Goal: Task Accomplishment & Management: Manage account settings

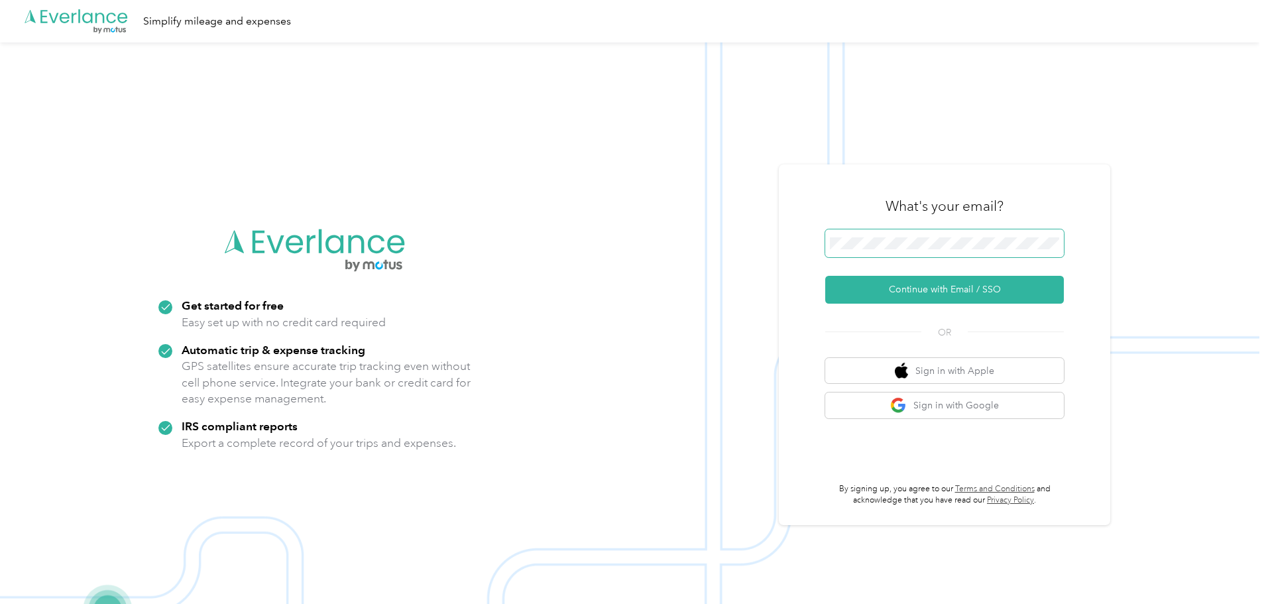
click at [936, 249] on span at bounding box center [944, 243] width 239 height 28
click at [932, 292] on button "Continue with Email / SSO" at bounding box center [944, 290] width 239 height 28
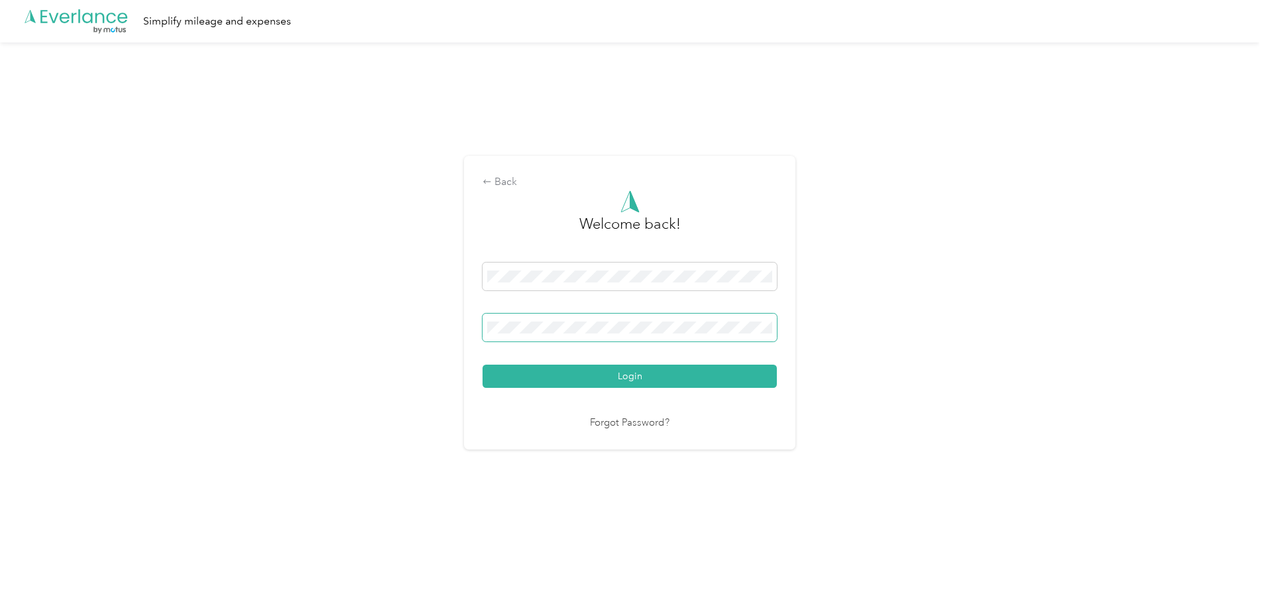
click at [483, 365] on button "Login" at bounding box center [630, 376] width 294 height 23
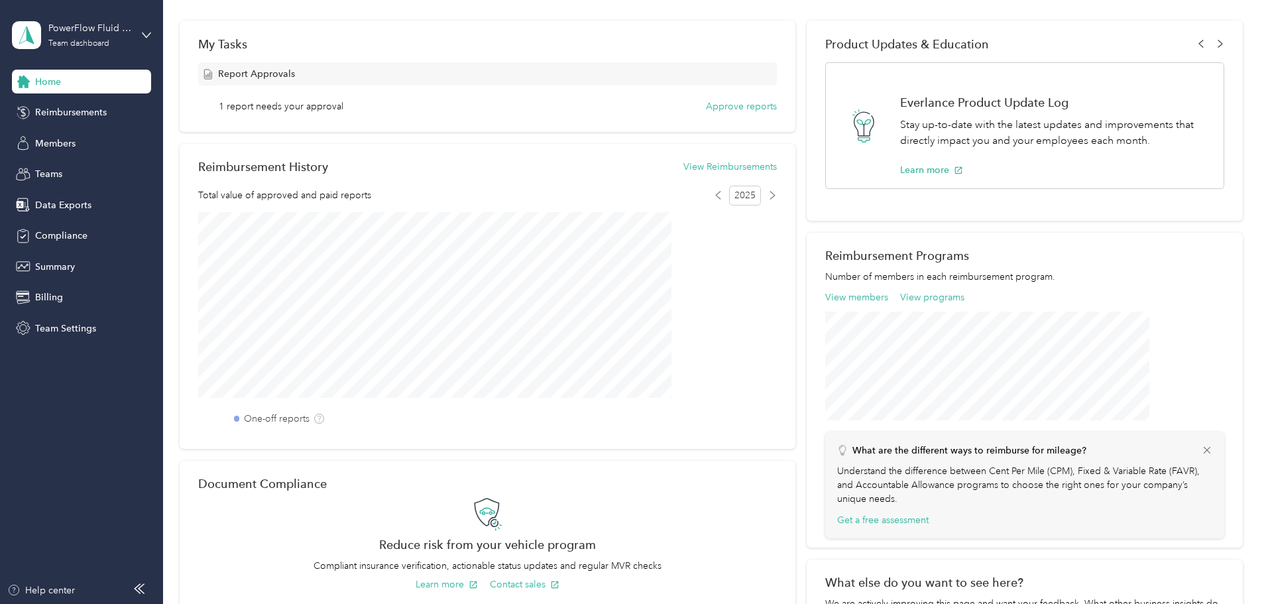
scroll to position [198, 0]
click at [62, 143] on span "Members" at bounding box center [55, 144] width 40 height 14
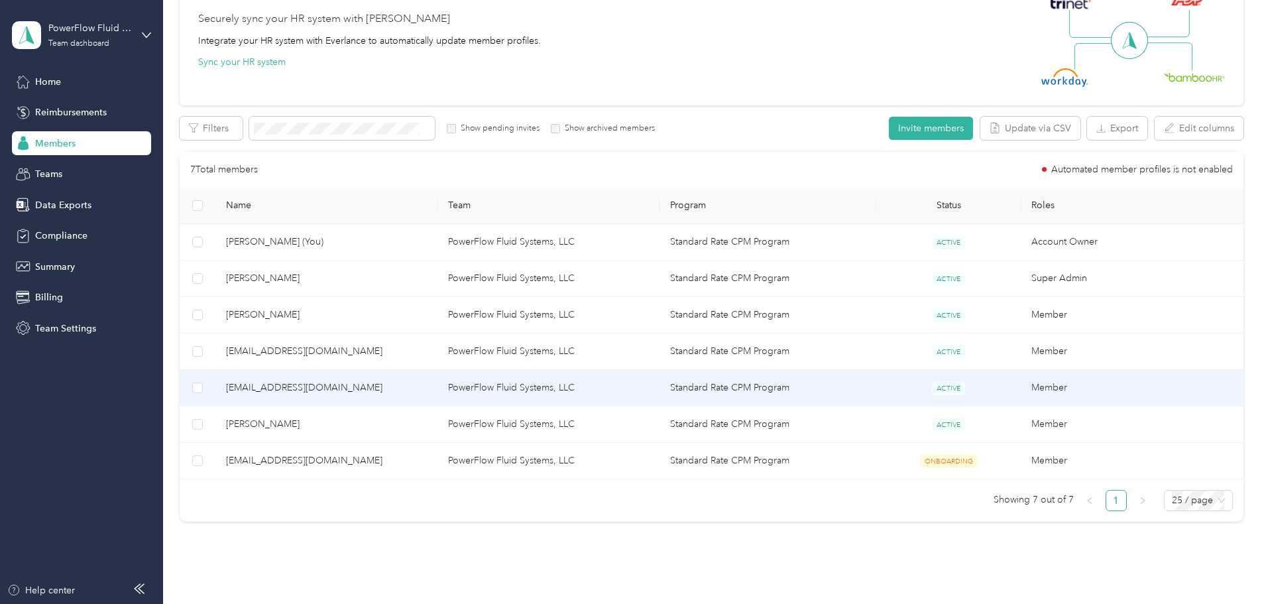
scroll to position [131, 0]
click at [537, 385] on td "PowerFlow Fluid Systems, LLC" at bounding box center [549, 387] width 222 height 36
click at [508, 392] on td "PowerFlow Fluid Systems, LLC" at bounding box center [549, 387] width 222 height 36
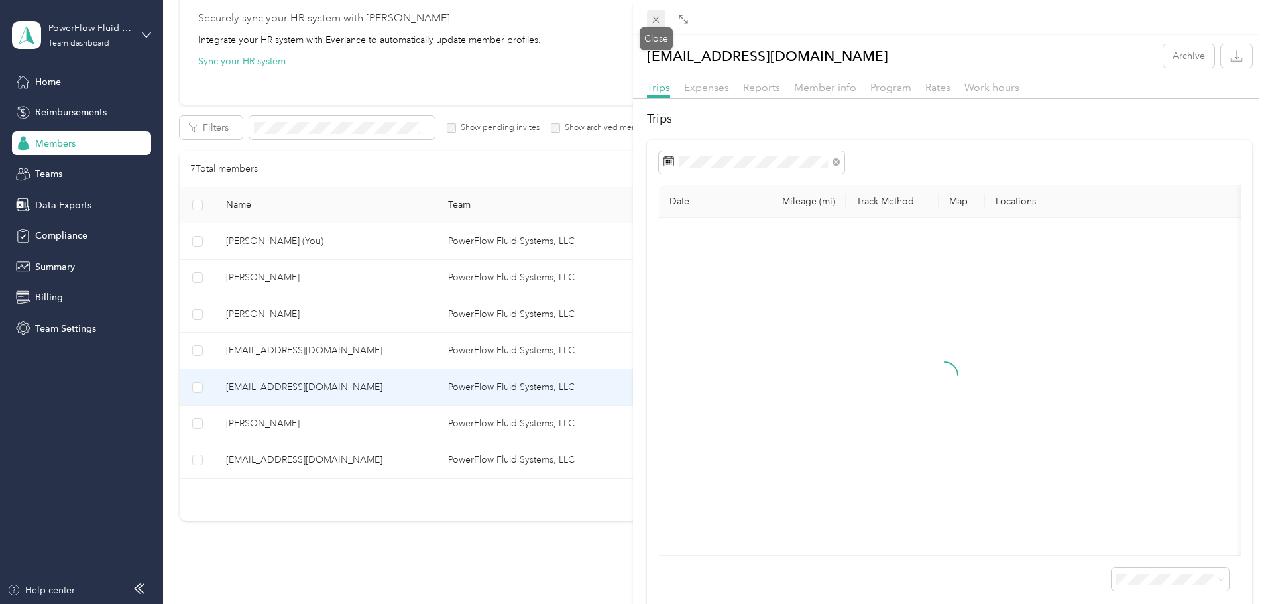
click at [661, 23] on icon at bounding box center [655, 19] width 11 height 11
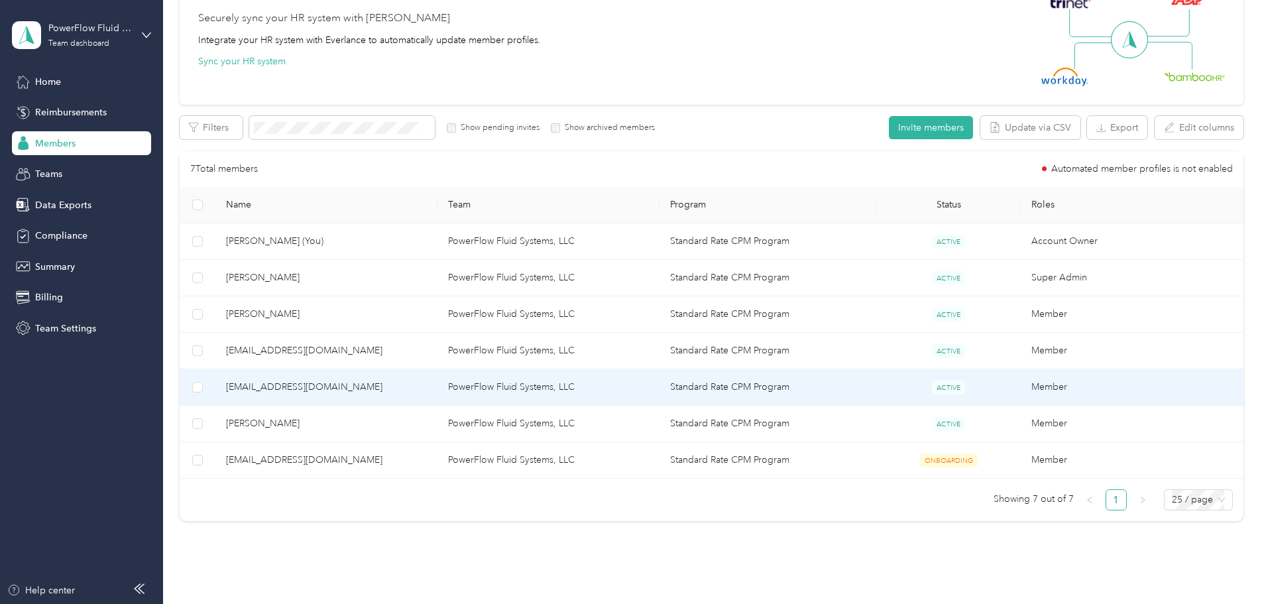
click at [522, 387] on td "PowerFlow Fluid Systems, LLC" at bounding box center [549, 387] width 222 height 36
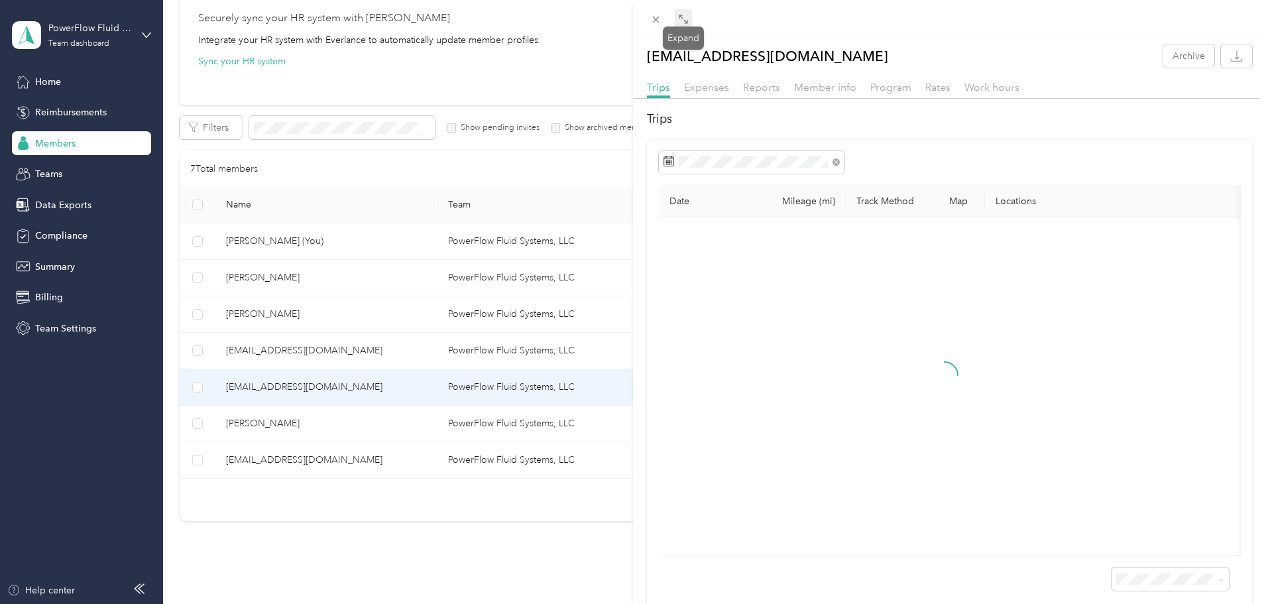
click at [684, 20] on icon at bounding box center [683, 19] width 11 height 11
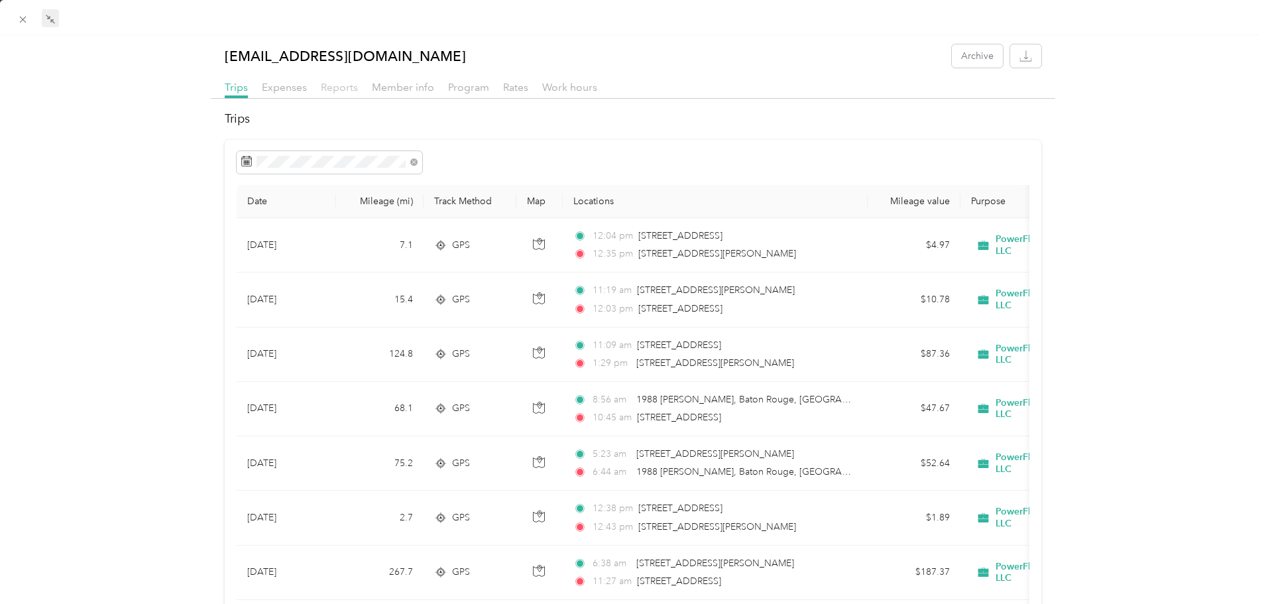
click at [343, 84] on span "Reports" at bounding box center [339, 87] width 37 height 13
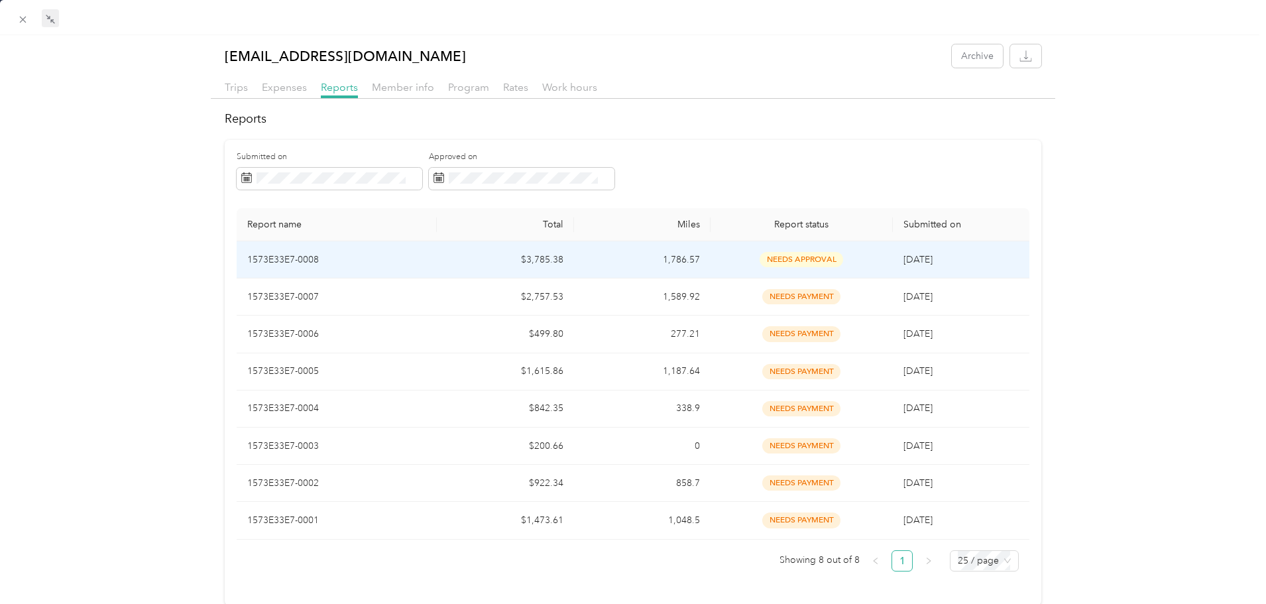
click at [914, 255] on span "9/29/2025" at bounding box center [918, 259] width 29 height 11
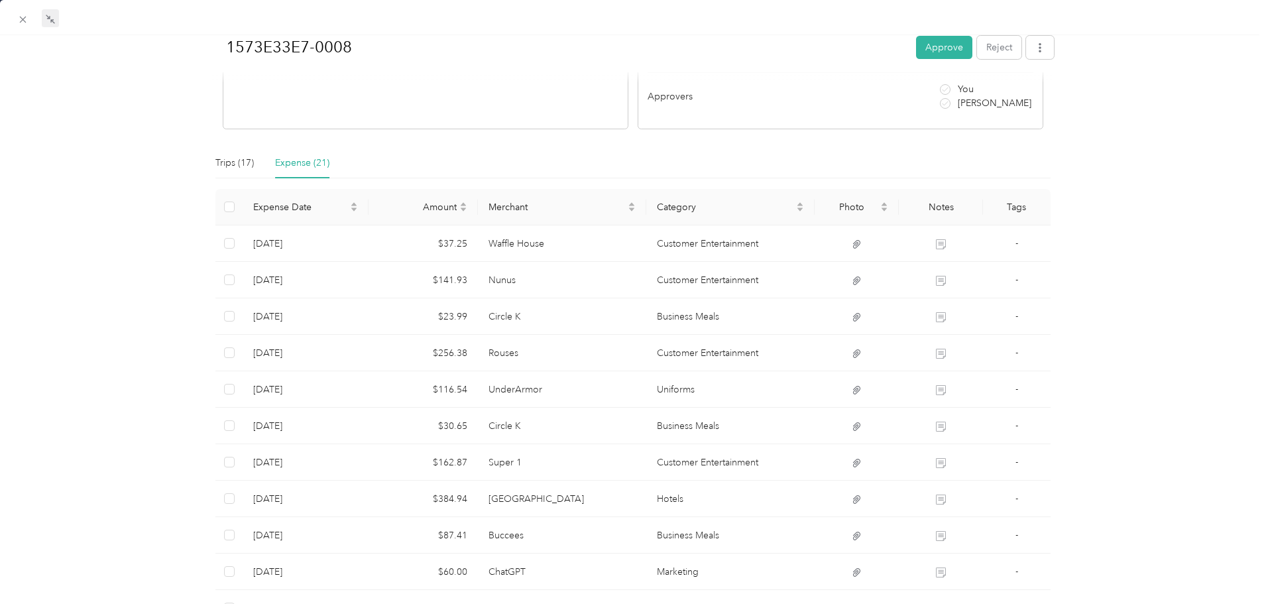
scroll to position [265, 0]
click at [235, 152] on div "Trips (17)" at bounding box center [234, 162] width 38 height 30
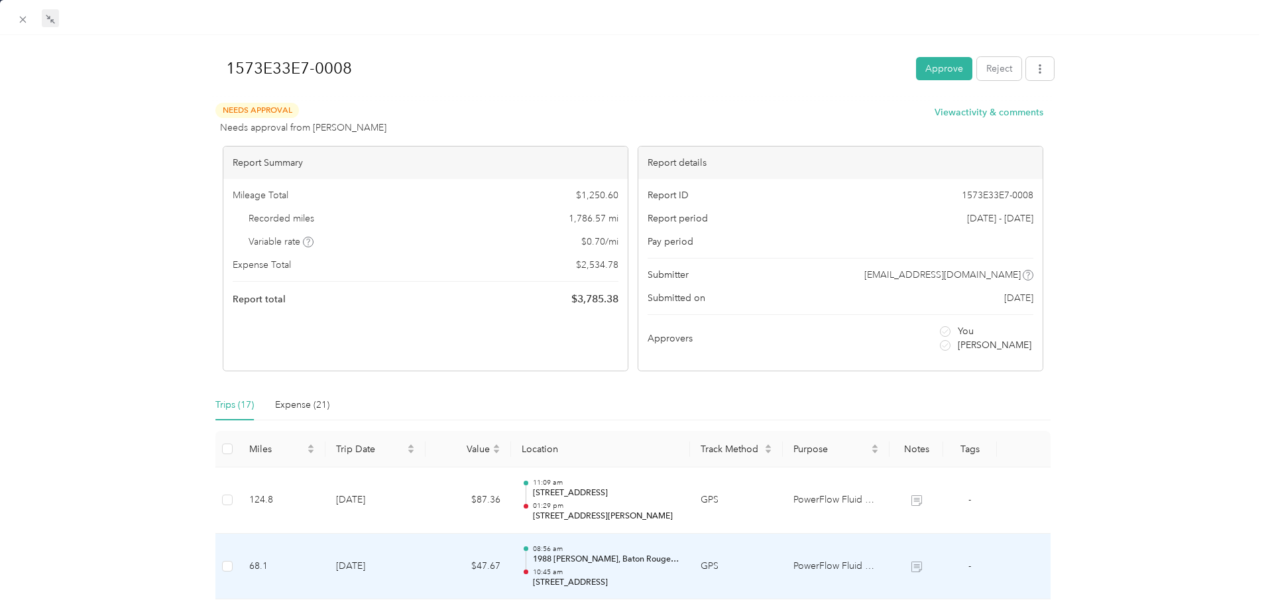
scroll to position [0, 0]
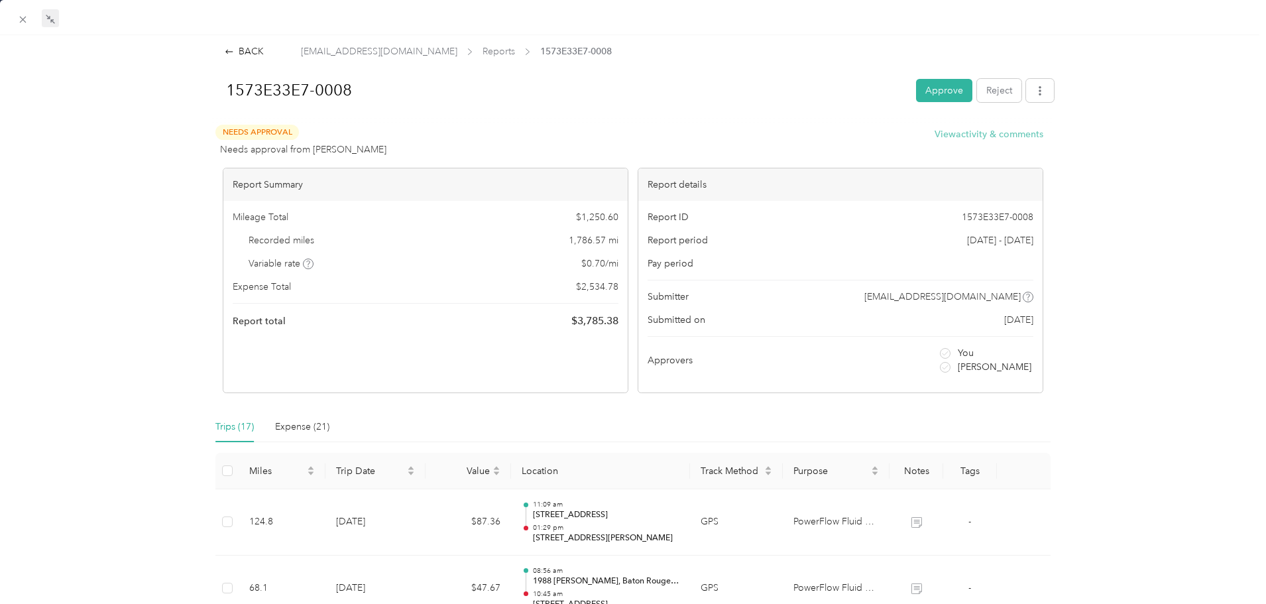
click at [977, 136] on button "View activity & comments" at bounding box center [989, 134] width 109 height 14
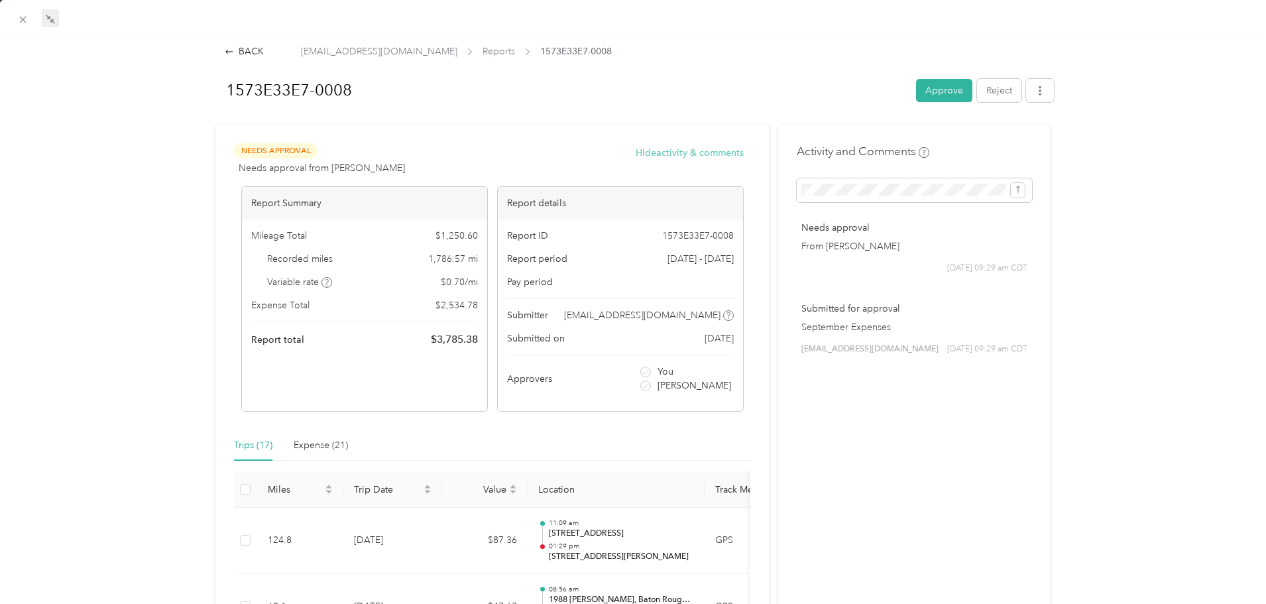
click at [716, 154] on button "Hide activity & comments" at bounding box center [690, 153] width 108 height 14
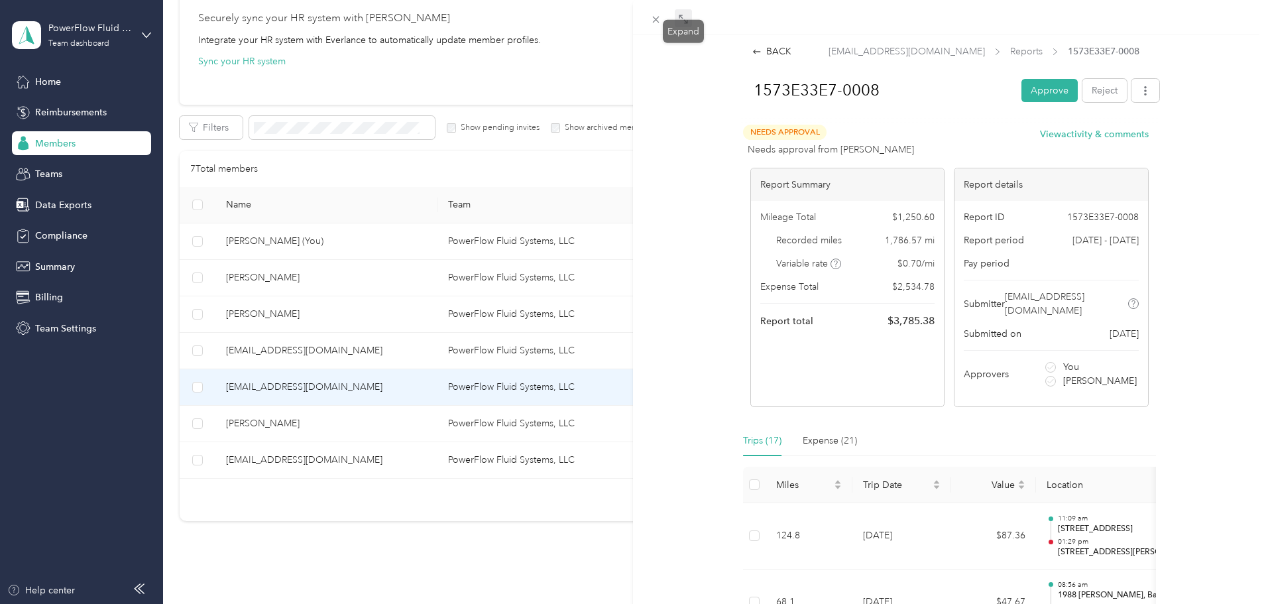
click at [688, 21] on icon at bounding box center [683, 19] width 11 height 11
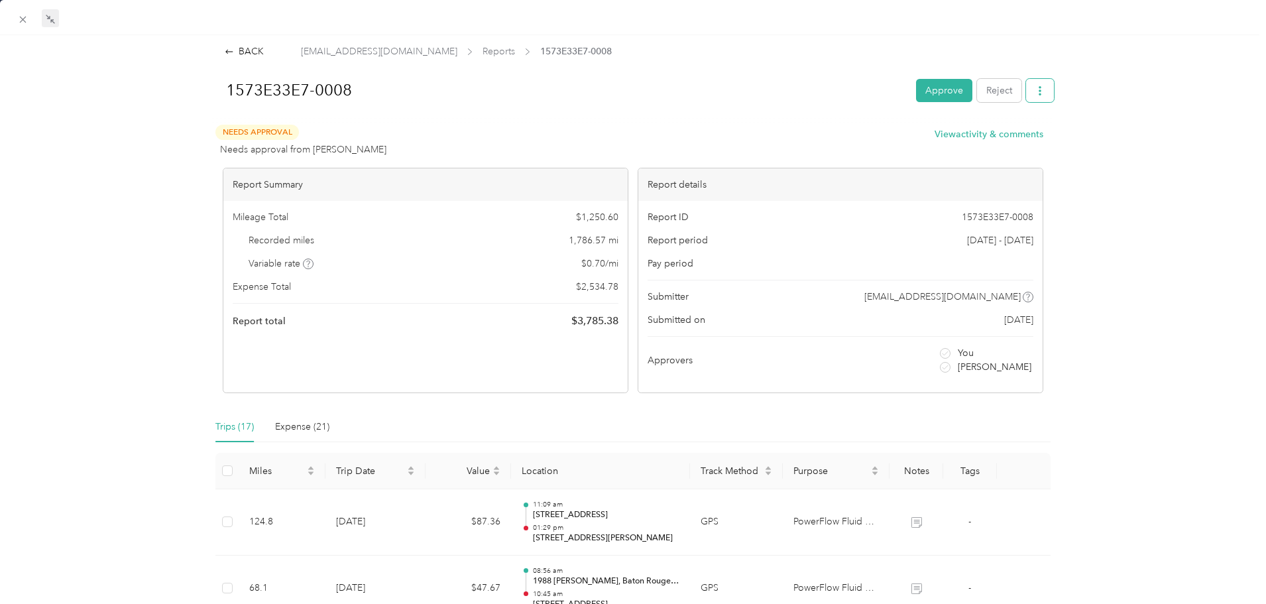
click at [1036, 90] on icon "button" at bounding box center [1040, 90] width 9 height 9
click at [981, 144] on span "Download" at bounding box center [994, 139] width 44 height 14
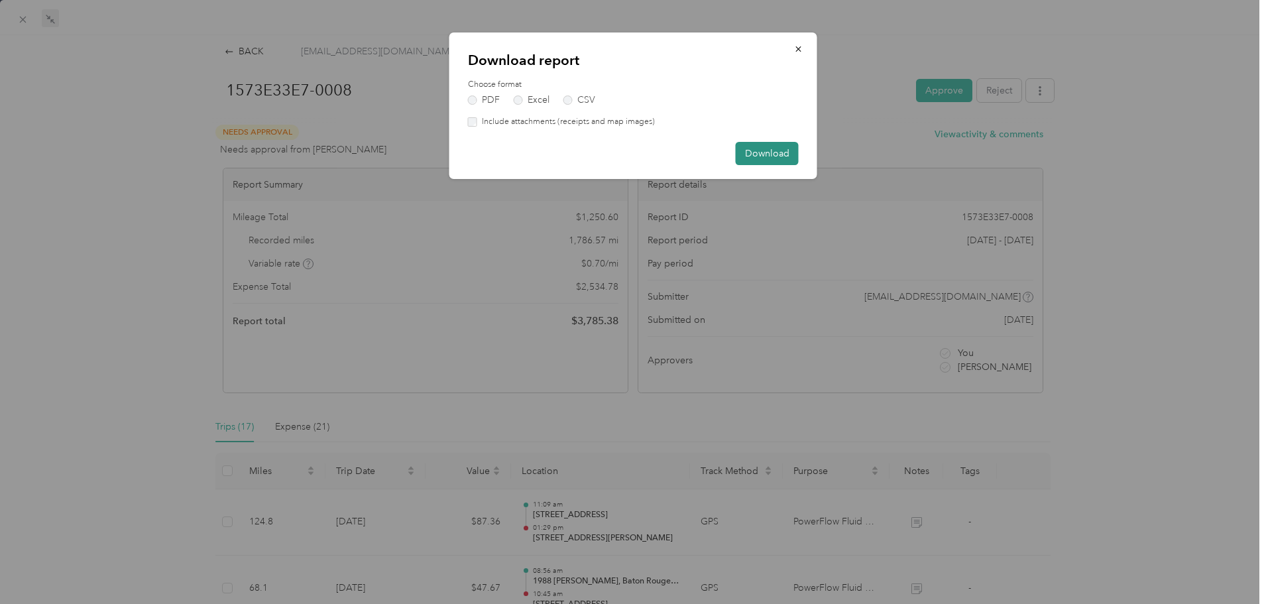
click at [759, 152] on button "Download" at bounding box center [767, 153] width 63 height 23
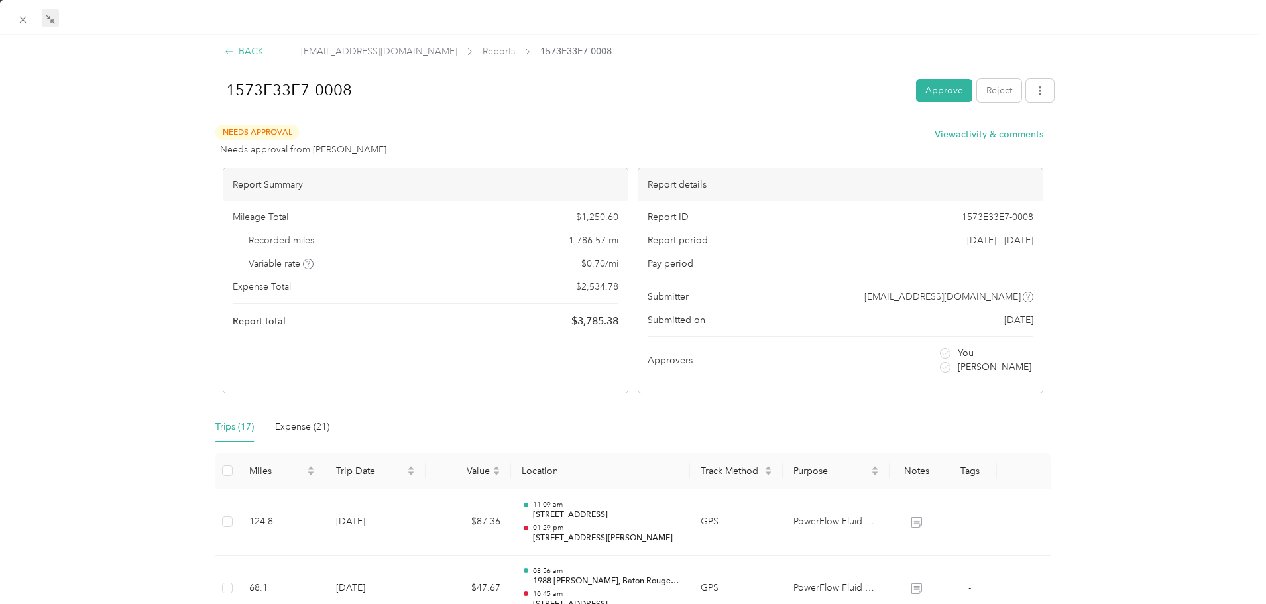
click at [253, 46] on div "BACK" at bounding box center [244, 51] width 39 height 14
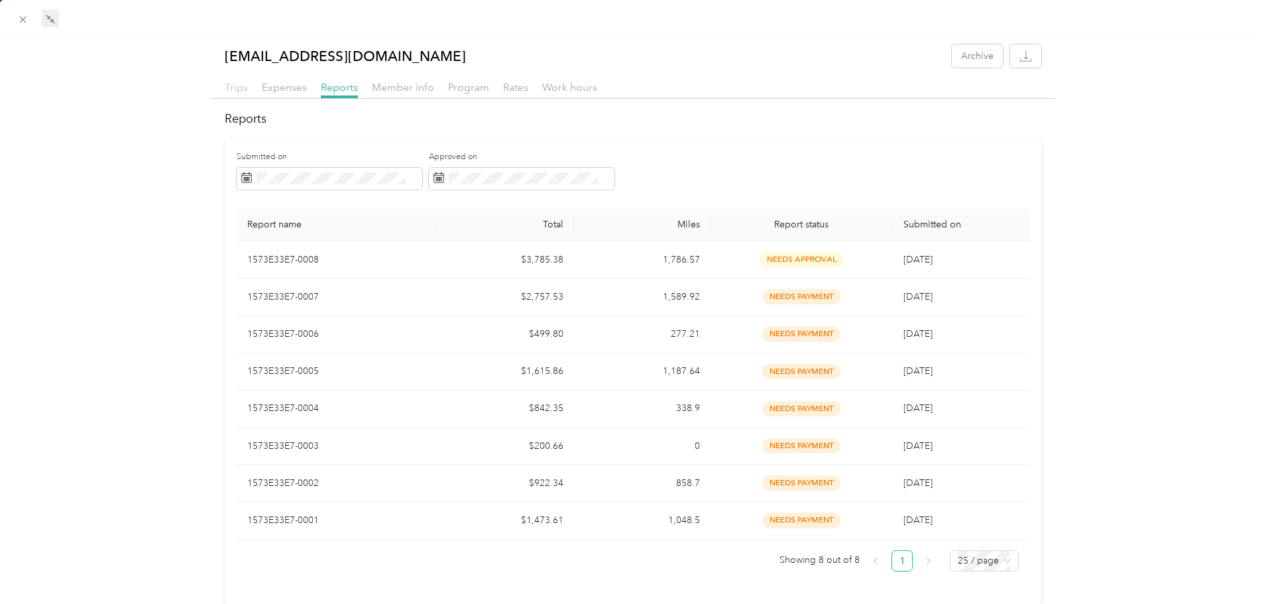
click at [231, 91] on span "Trips" at bounding box center [236, 87] width 23 height 13
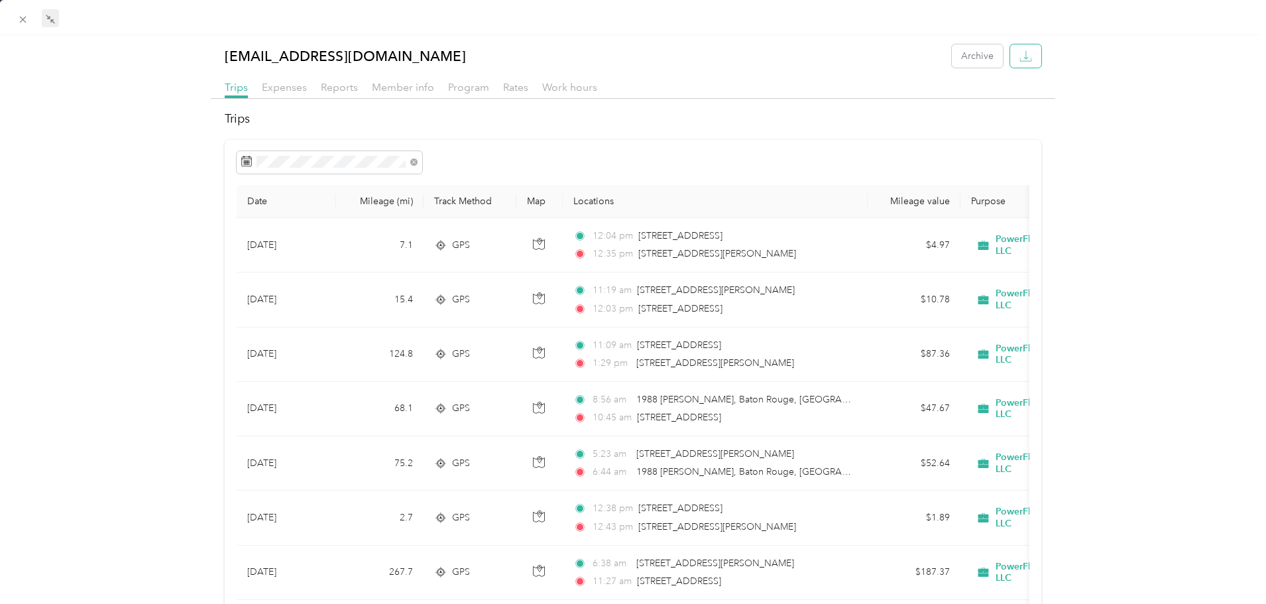
click at [1027, 61] on button "button" at bounding box center [1025, 55] width 31 height 23
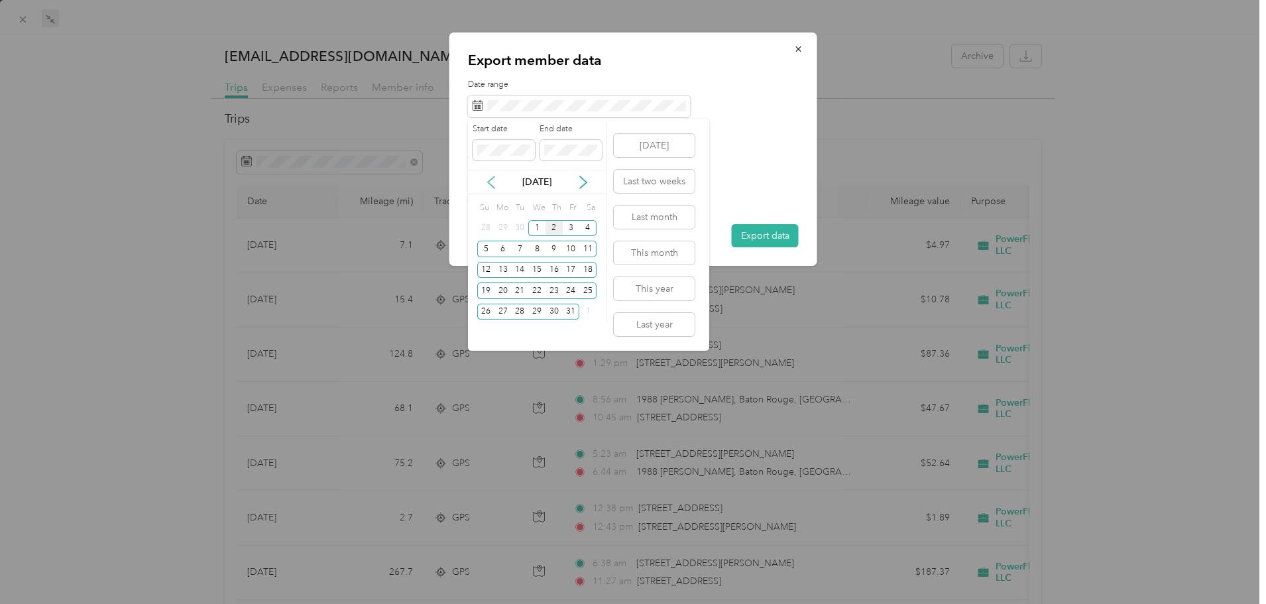
click at [490, 185] on icon at bounding box center [491, 182] width 13 height 13
click at [503, 227] on div "1" at bounding box center [503, 228] width 17 height 17
click at [522, 312] on div "30" at bounding box center [519, 312] width 17 height 17
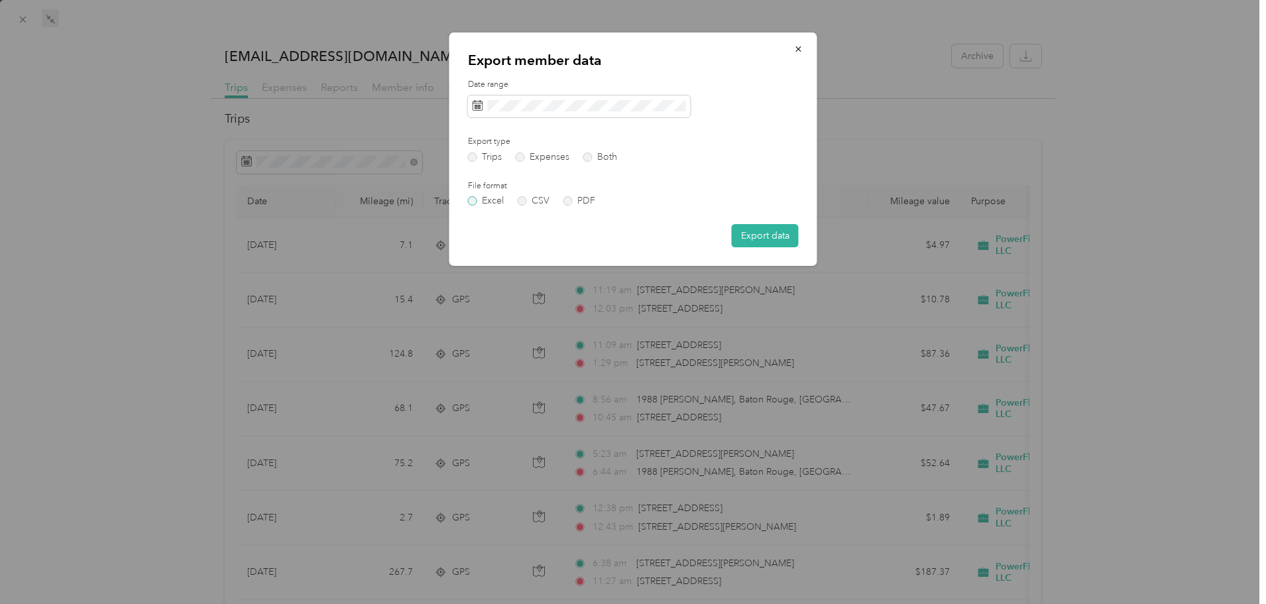
click at [471, 201] on label "Excel" at bounding box center [486, 200] width 36 height 9
click at [567, 202] on label "PDF" at bounding box center [580, 200] width 32 height 9
click at [755, 238] on button "Export data" at bounding box center [765, 235] width 67 height 23
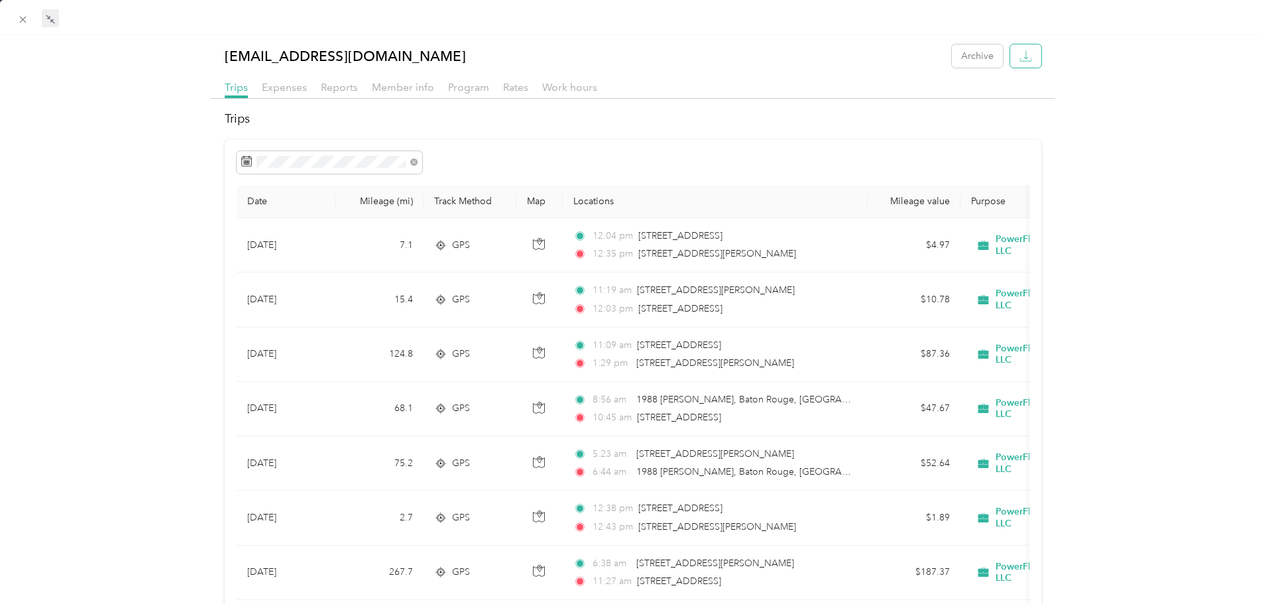
click at [1025, 53] on button "button" at bounding box center [1025, 55] width 31 height 23
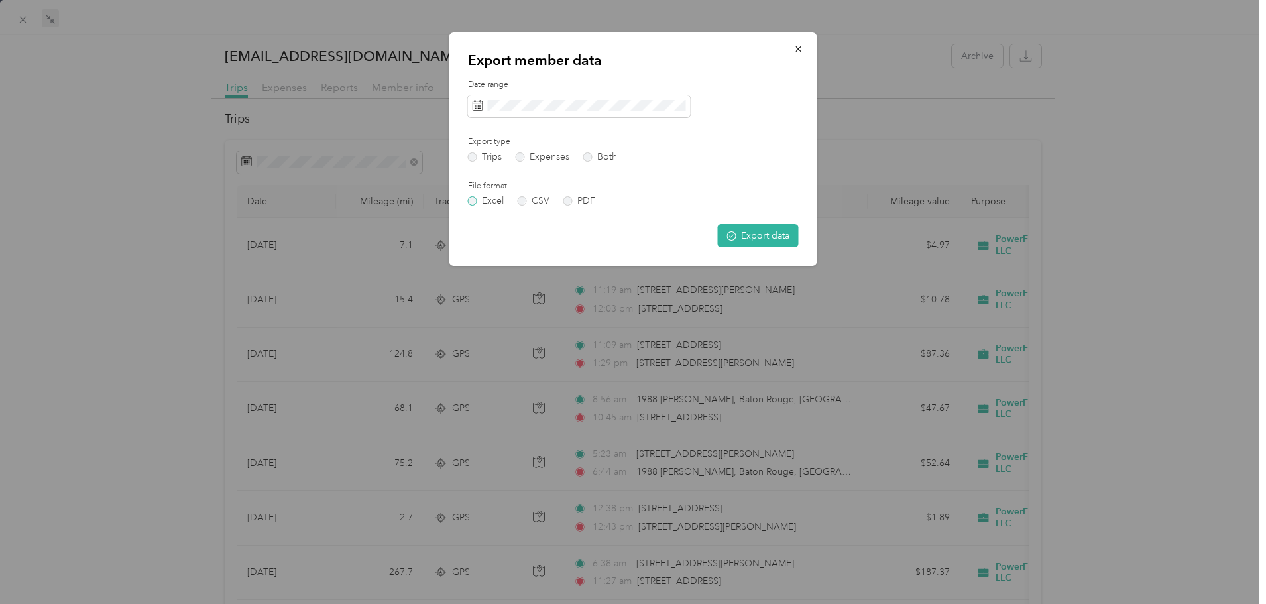
click at [477, 202] on label "Excel" at bounding box center [486, 200] width 36 height 9
click at [764, 237] on button "Export data" at bounding box center [758, 235] width 81 height 23
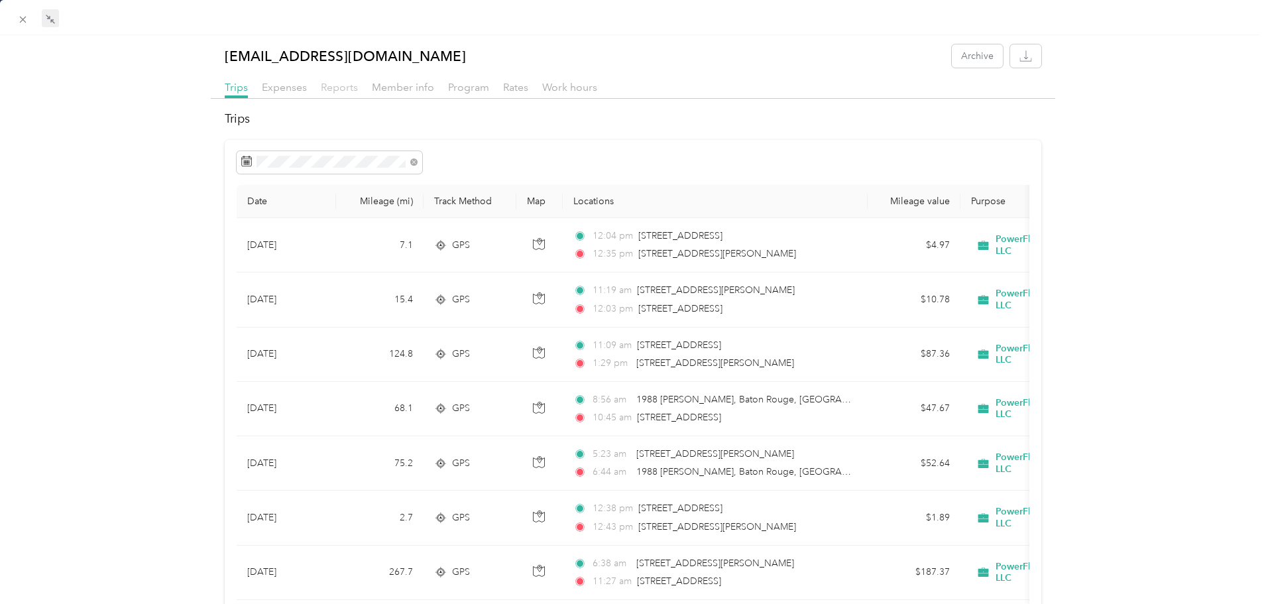
click at [339, 87] on span "Reports" at bounding box center [339, 87] width 37 height 13
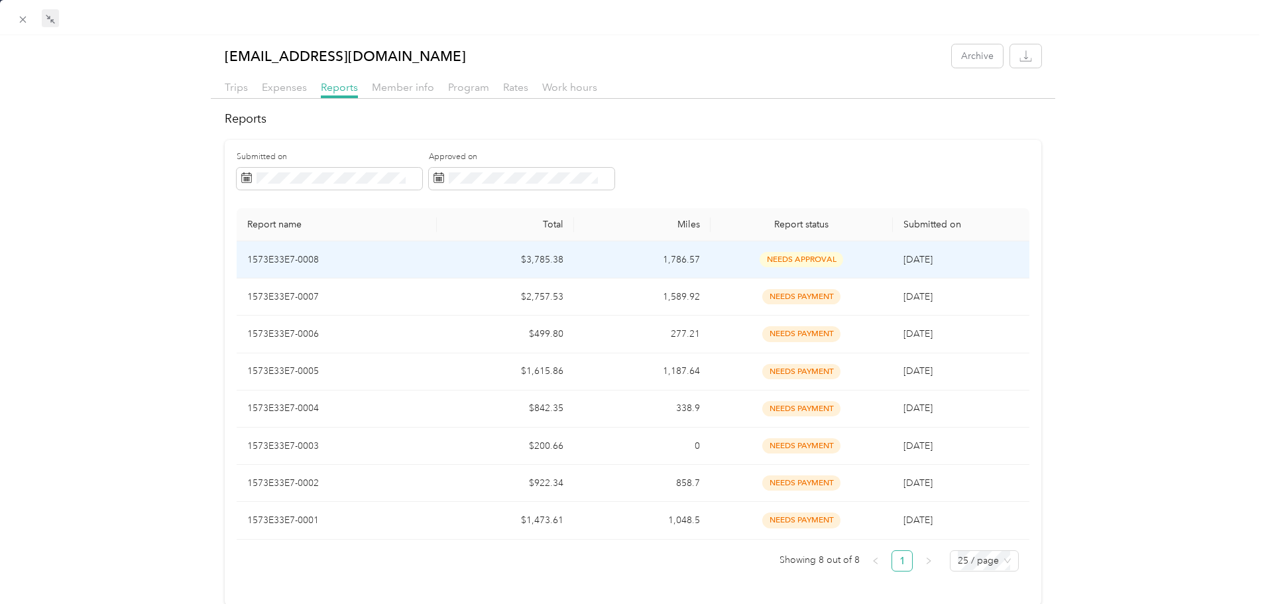
click at [800, 259] on span "needs approval" at bounding box center [802, 259] width 84 height 15
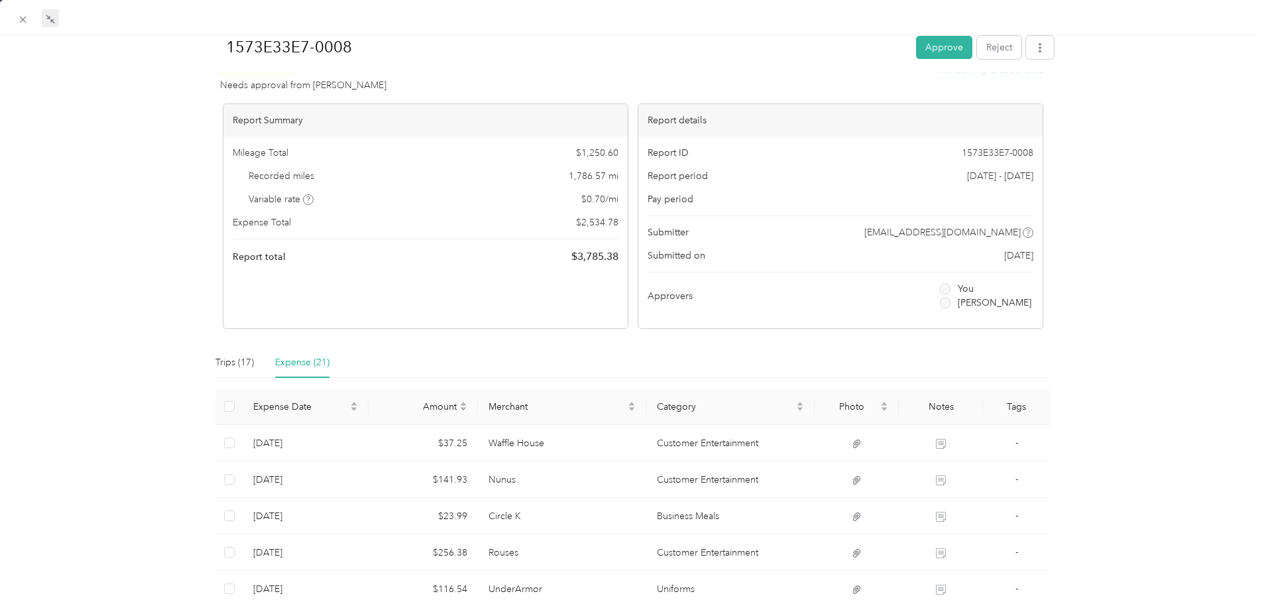
scroll to position [65, 0]
click at [227, 366] on div "Trips (17)" at bounding box center [234, 362] width 38 height 15
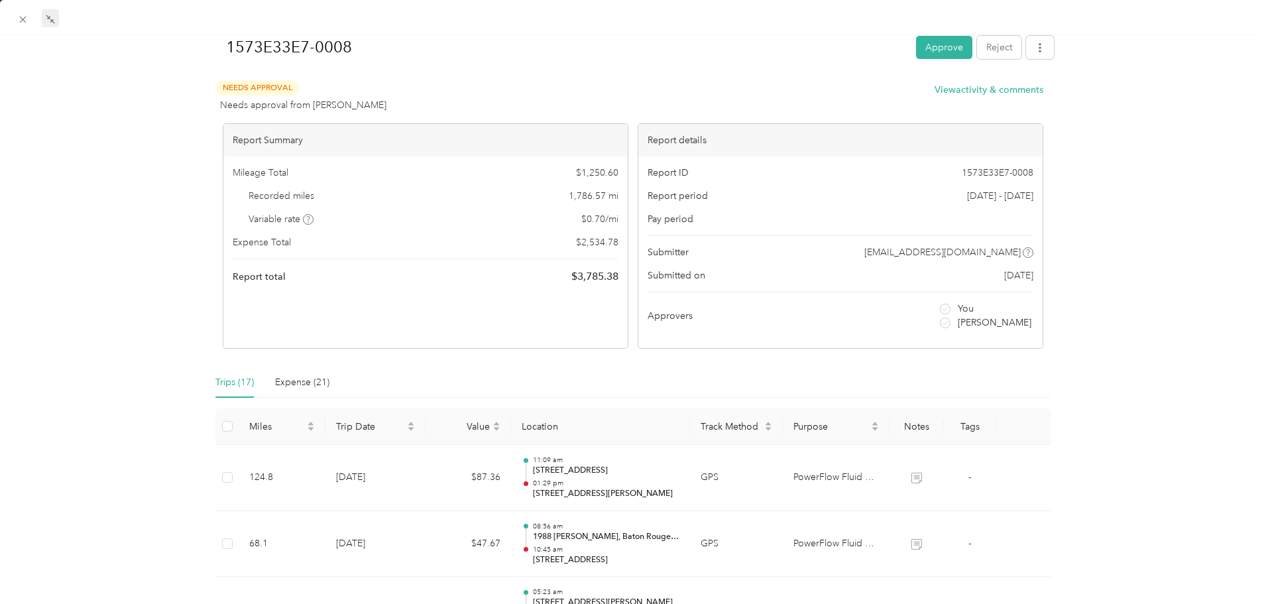
scroll to position [0, 0]
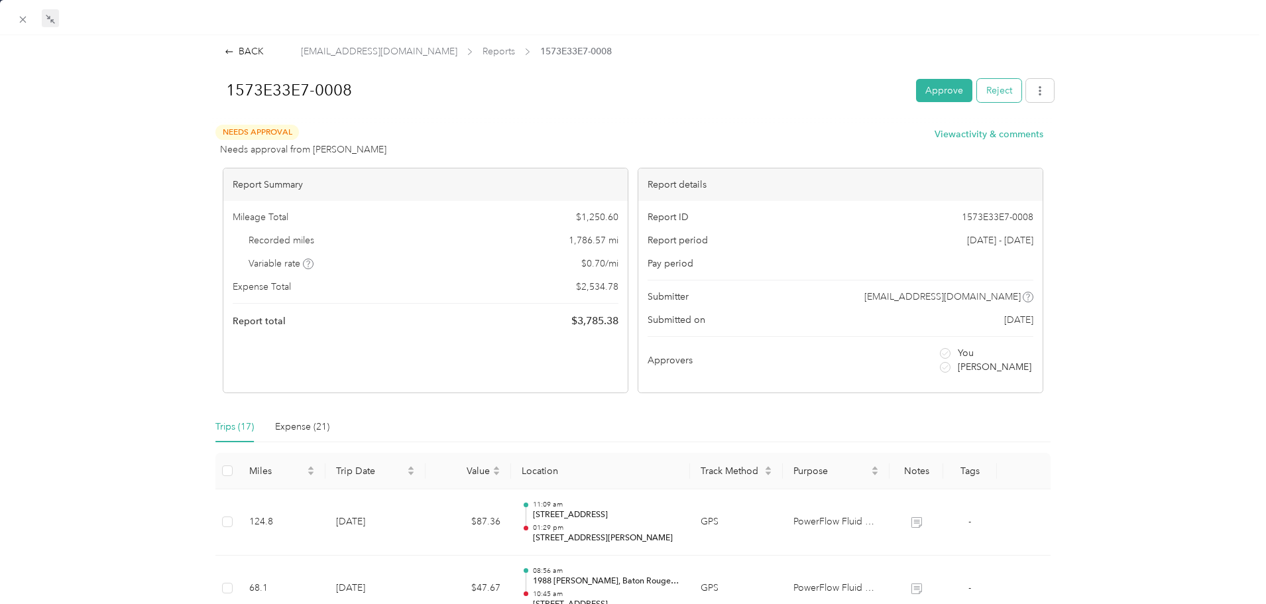
click at [995, 90] on button "Reject" at bounding box center [999, 90] width 44 height 23
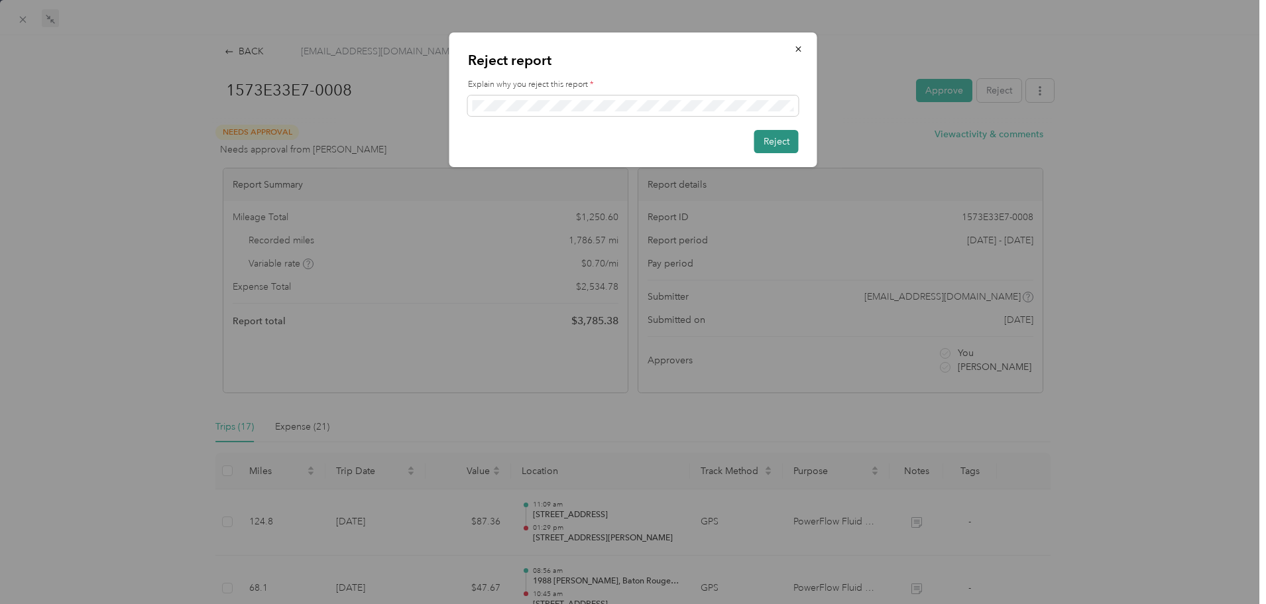
click at [780, 146] on button "Reject" at bounding box center [777, 141] width 44 height 23
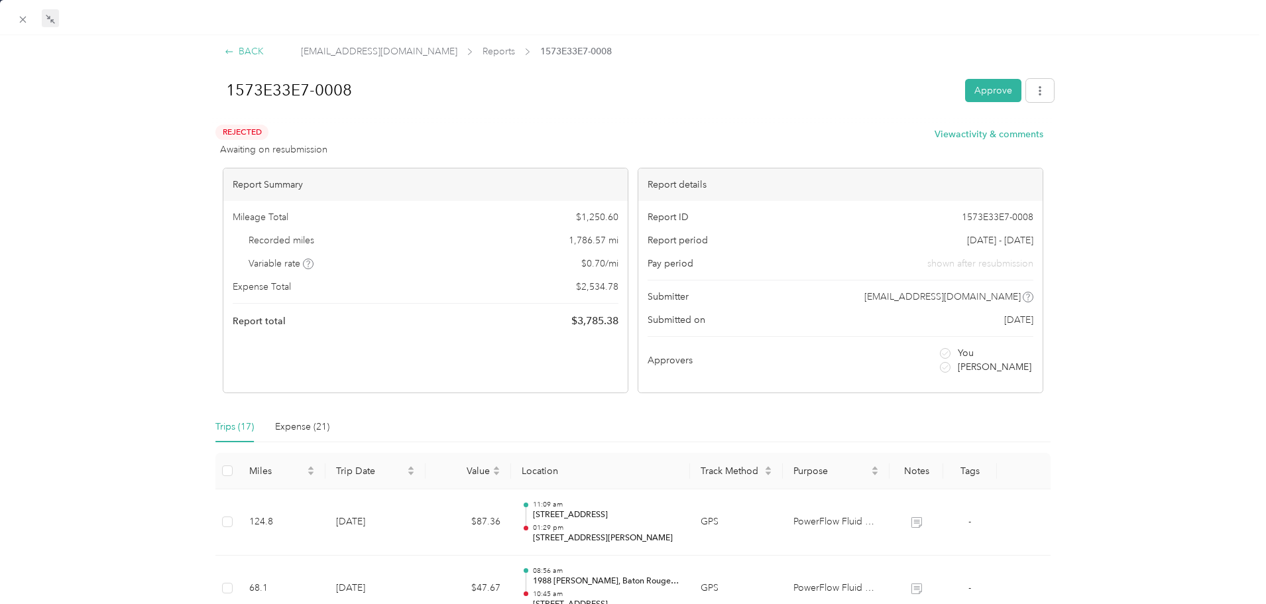
click at [249, 53] on div "BACK" at bounding box center [244, 51] width 39 height 14
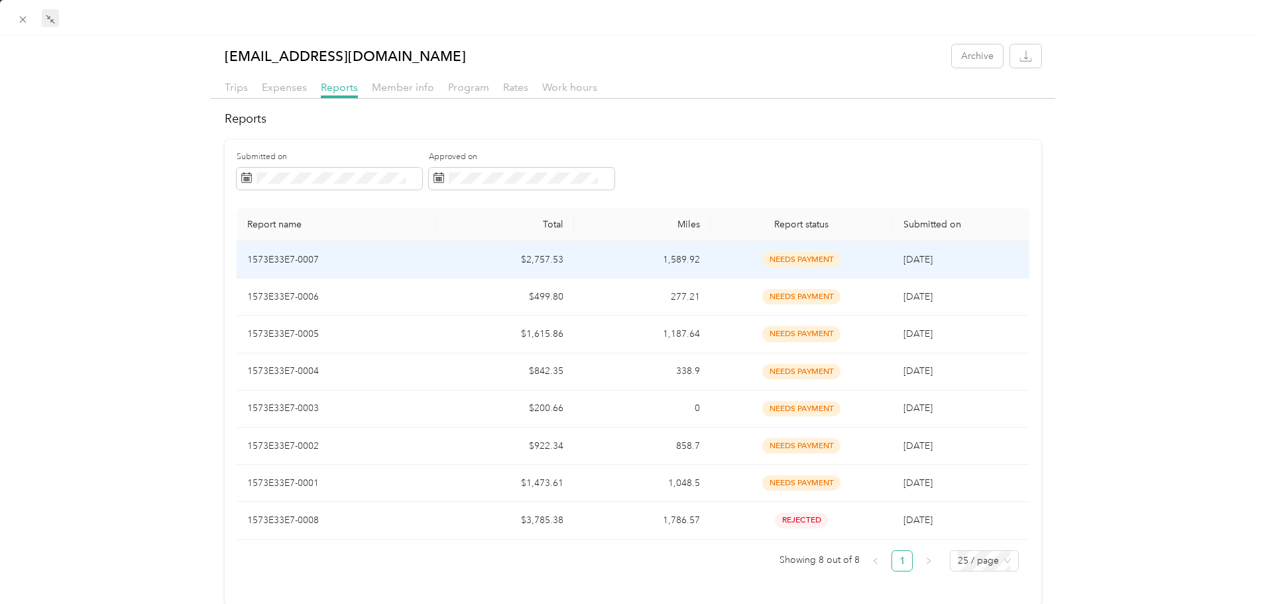
click at [794, 259] on span "needs payment" at bounding box center [801, 259] width 78 height 15
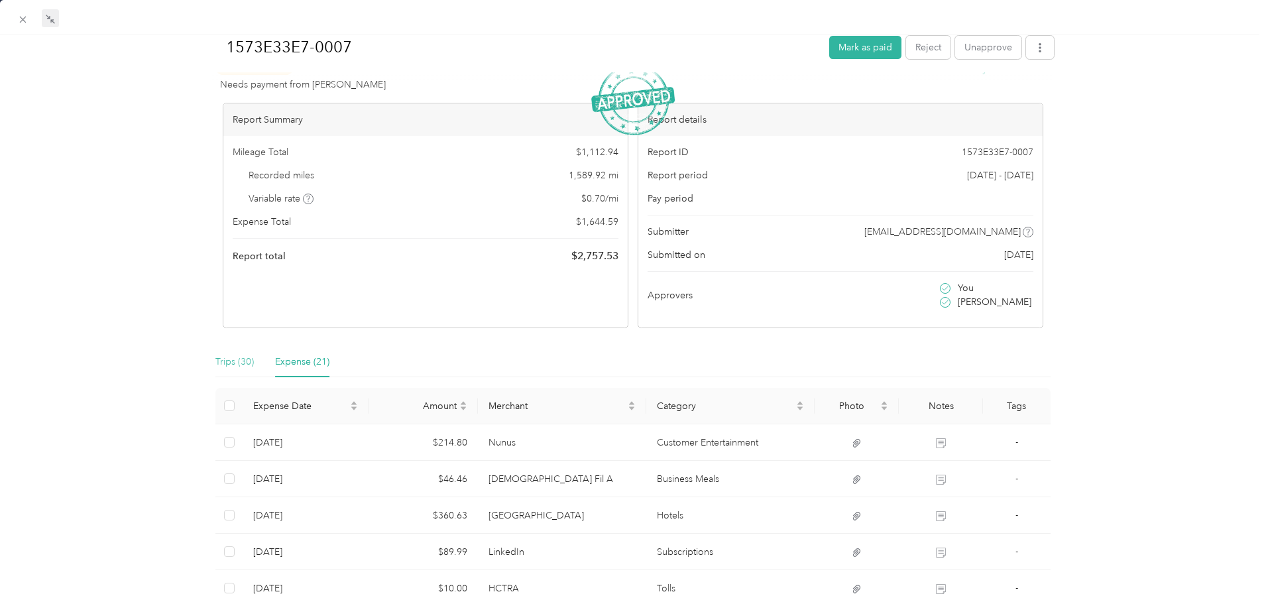
scroll to position [66, 0]
click at [231, 364] on div "Trips (30)" at bounding box center [234, 361] width 38 height 15
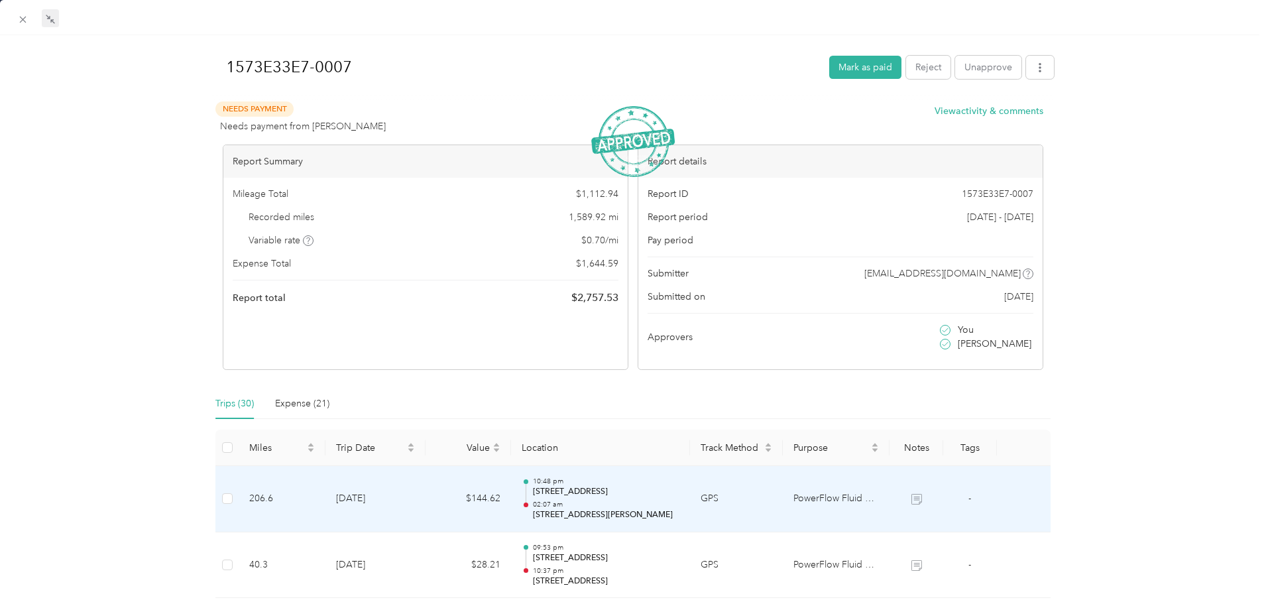
scroll to position [0, 0]
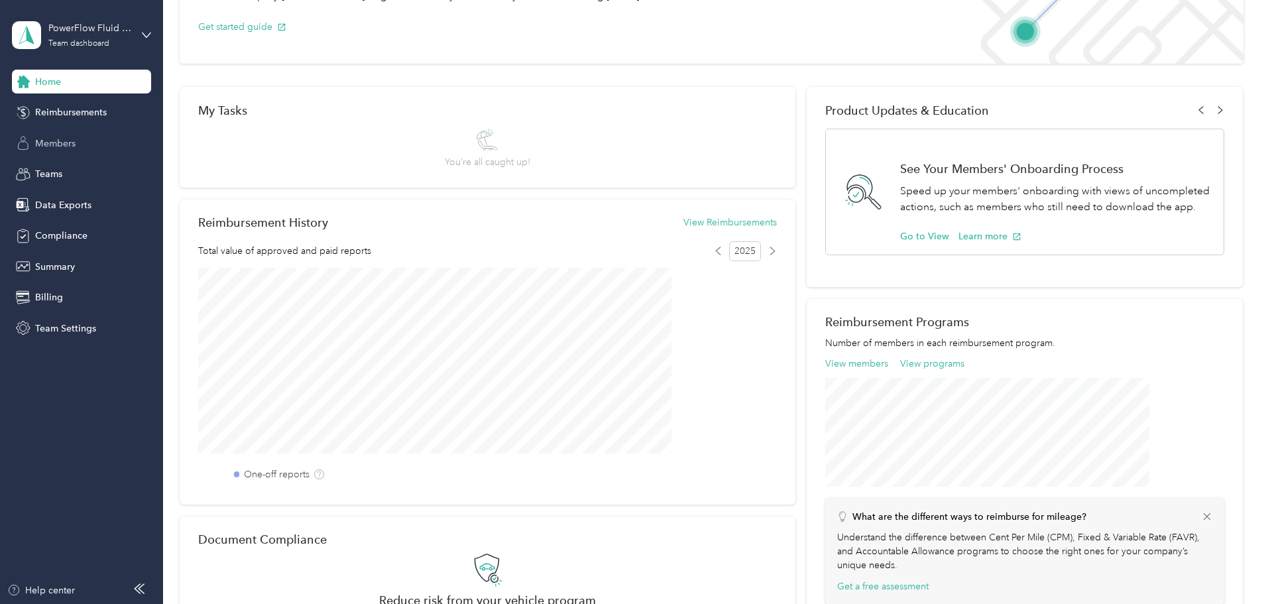
click at [52, 144] on span "Members" at bounding box center [55, 144] width 40 height 14
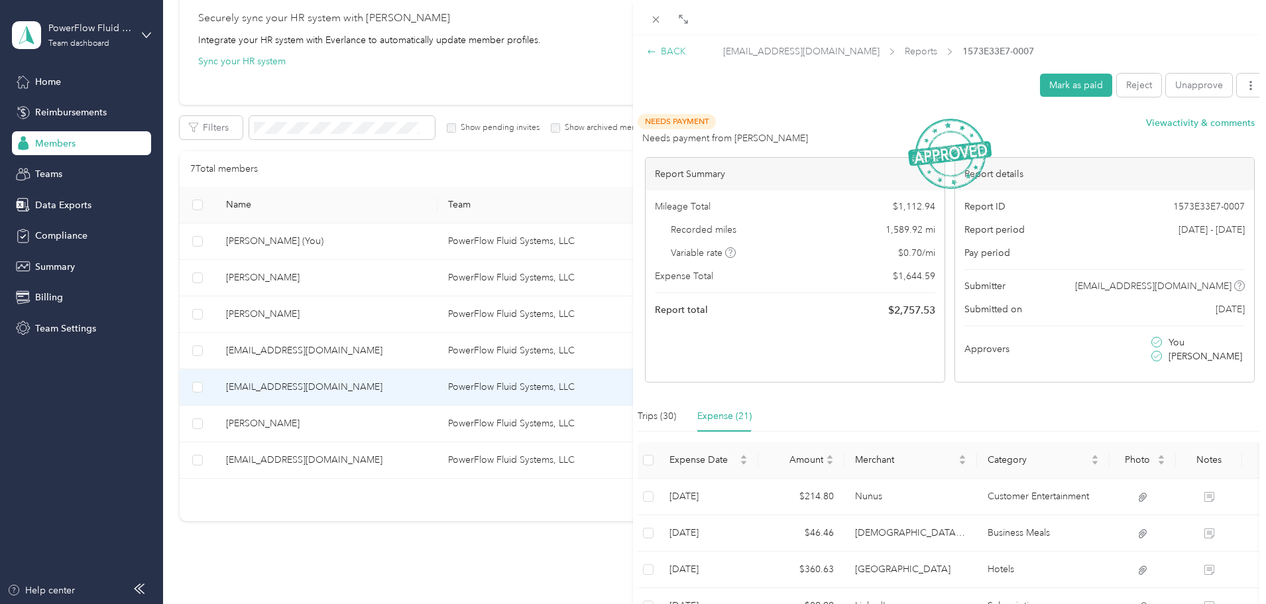
click at [669, 49] on div "BACK" at bounding box center [666, 51] width 39 height 14
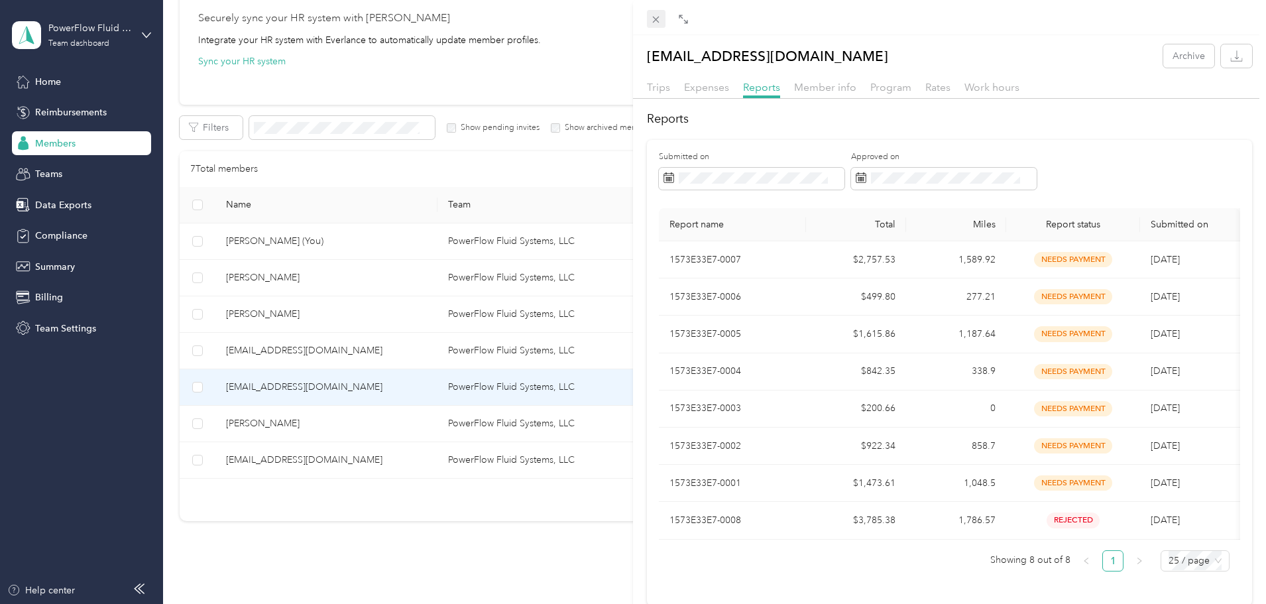
click at [660, 21] on icon at bounding box center [655, 19] width 11 height 11
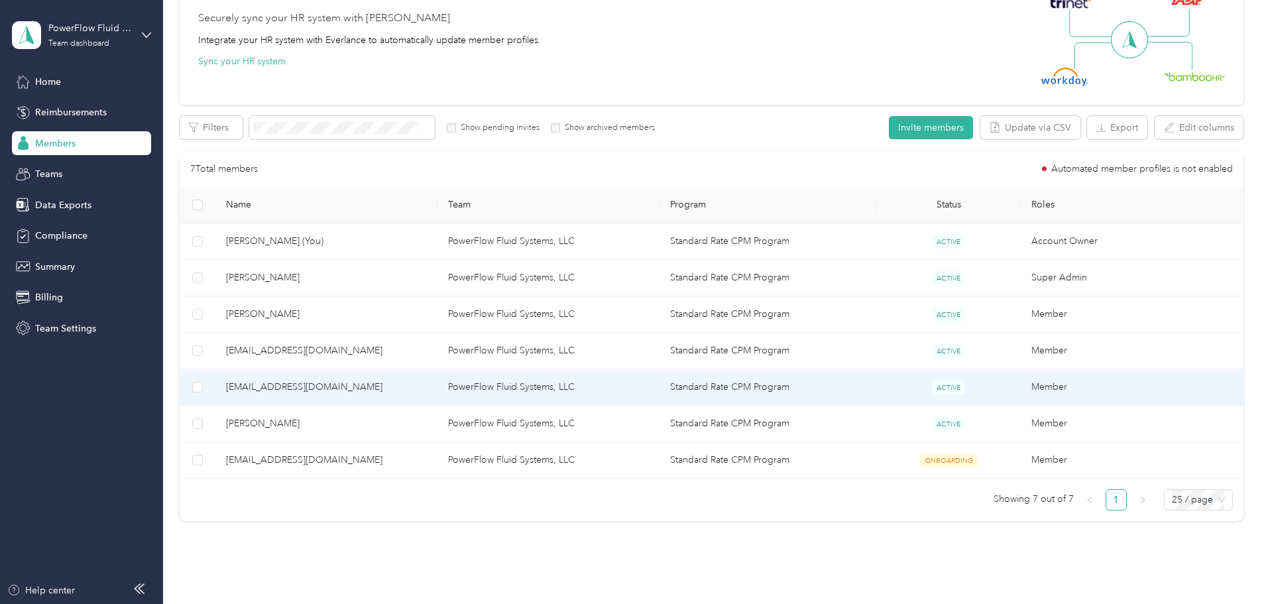
click at [504, 391] on td "PowerFlow Fluid Systems, LLC" at bounding box center [549, 387] width 222 height 36
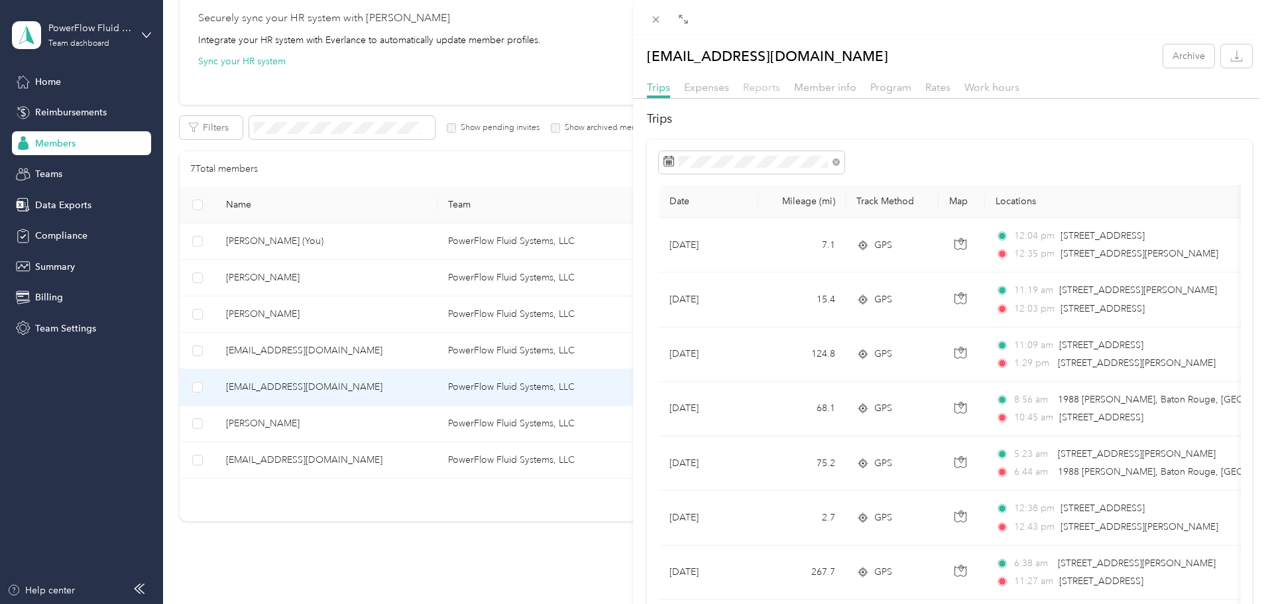
click at [753, 91] on span "Reports" at bounding box center [761, 87] width 37 height 13
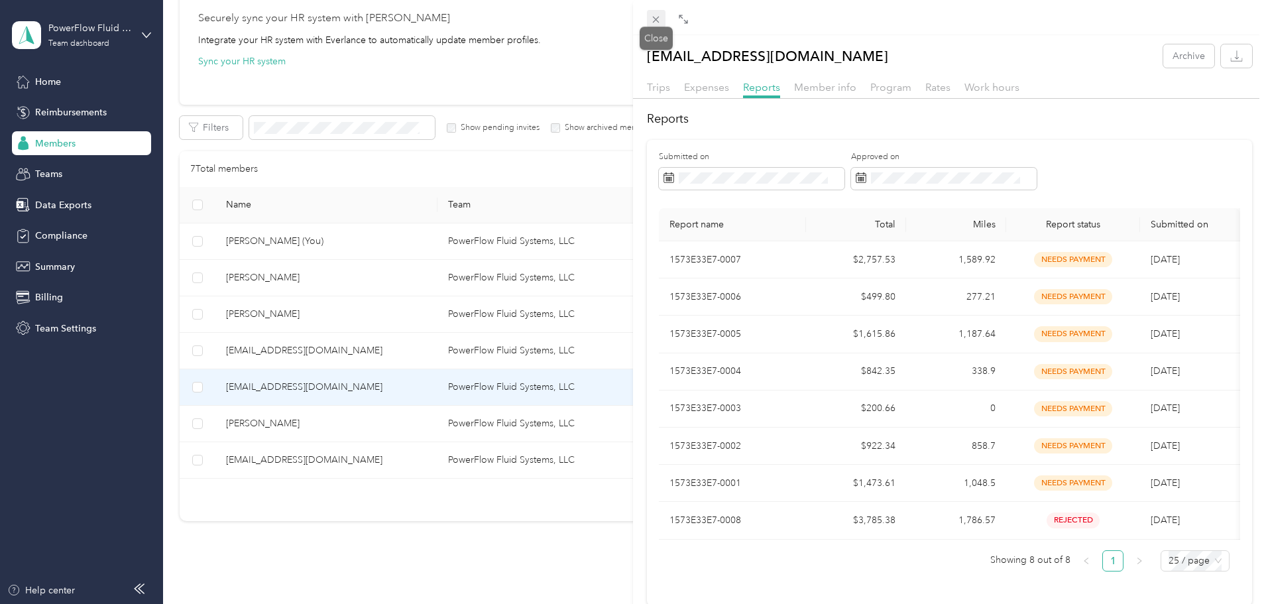
click at [661, 21] on icon at bounding box center [655, 19] width 11 height 11
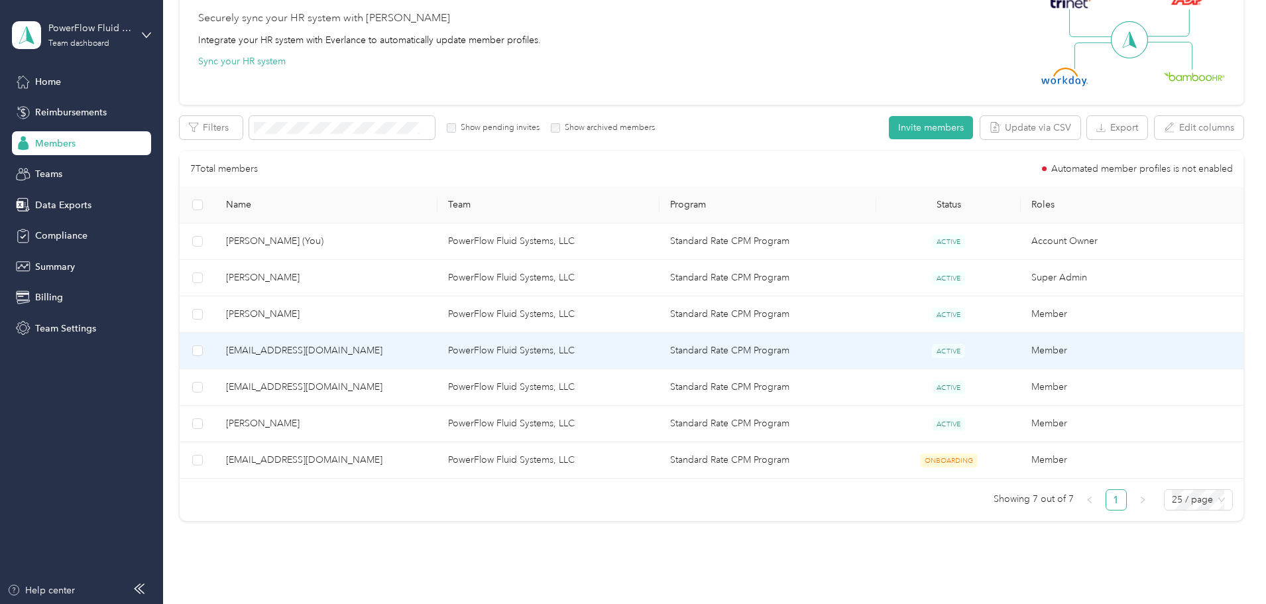
click at [493, 353] on td "PowerFlow Fluid Systems, LLC" at bounding box center [549, 351] width 222 height 36
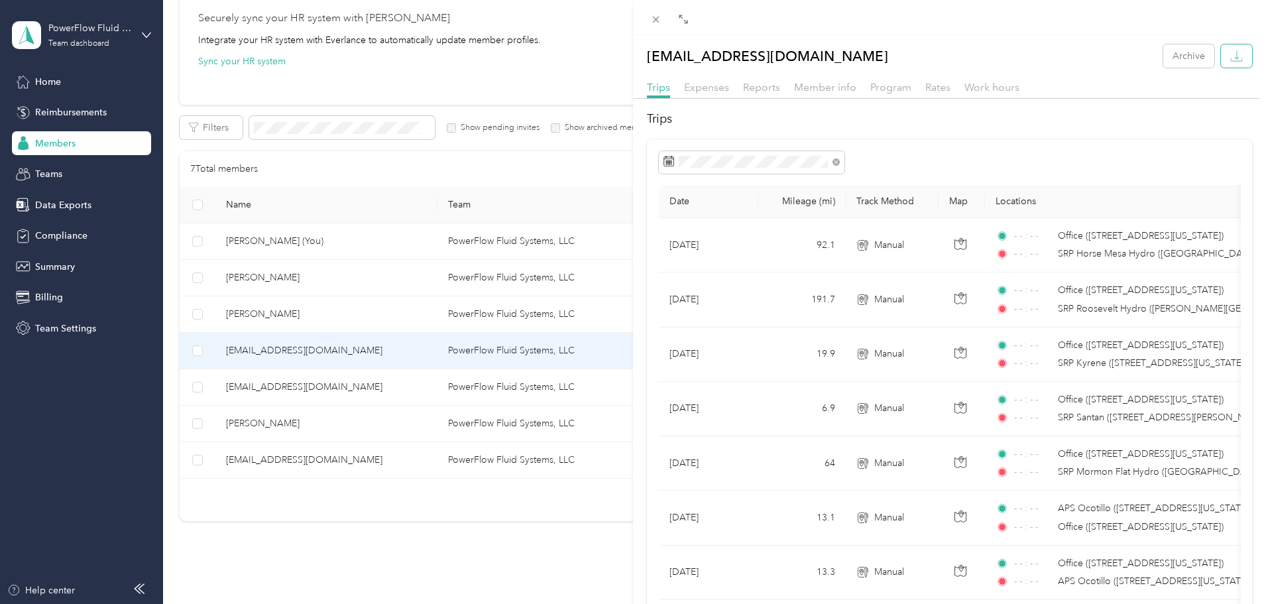
click at [1235, 61] on button "button" at bounding box center [1236, 55] width 31 height 23
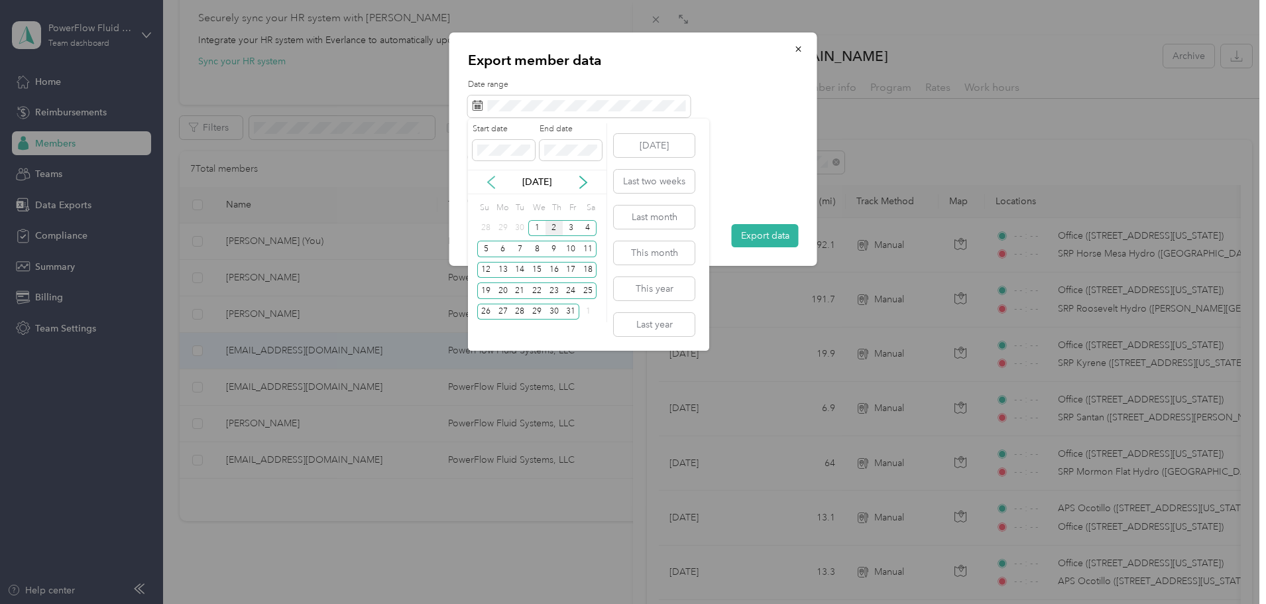
click at [495, 182] on icon at bounding box center [491, 182] width 13 height 13
click at [508, 232] on div "1" at bounding box center [503, 228] width 17 height 17
click at [592, 156] on span at bounding box center [571, 150] width 62 height 21
click at [521, 312] on div "30" at bounding box center [519, 312] width 17 height 17
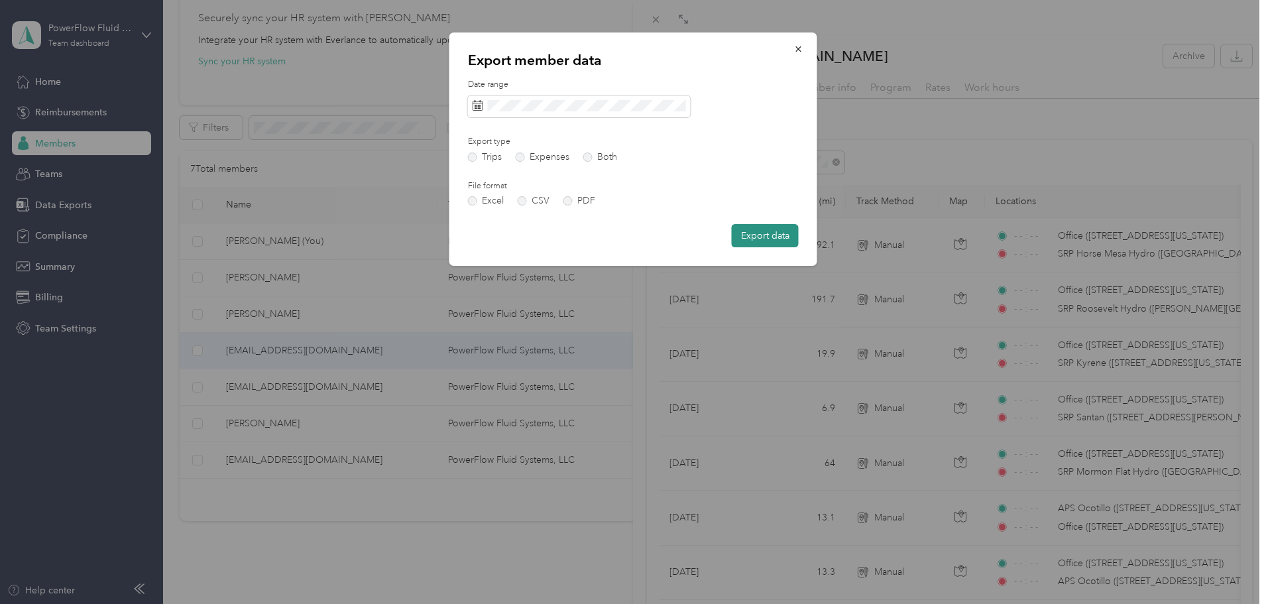
click at [757, 238] on button "Export data" at bounding box center [765, 235] width 67 height 23
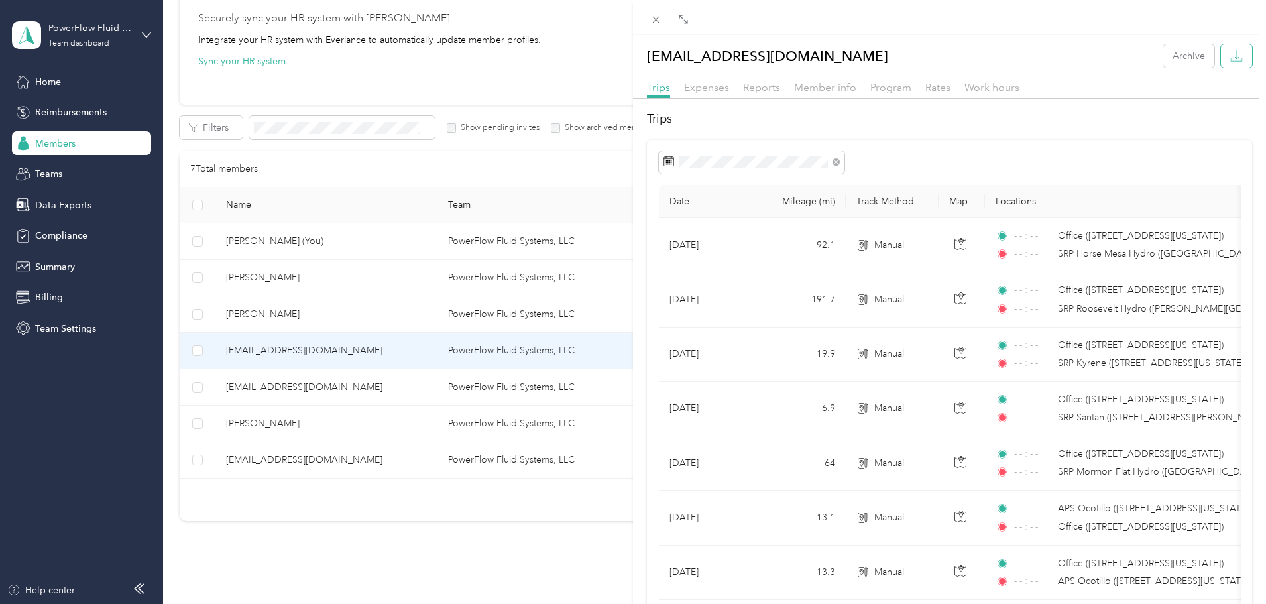
click at [1232, 64] on button "button" at bounding box center [1236, 55] width 31 height 23
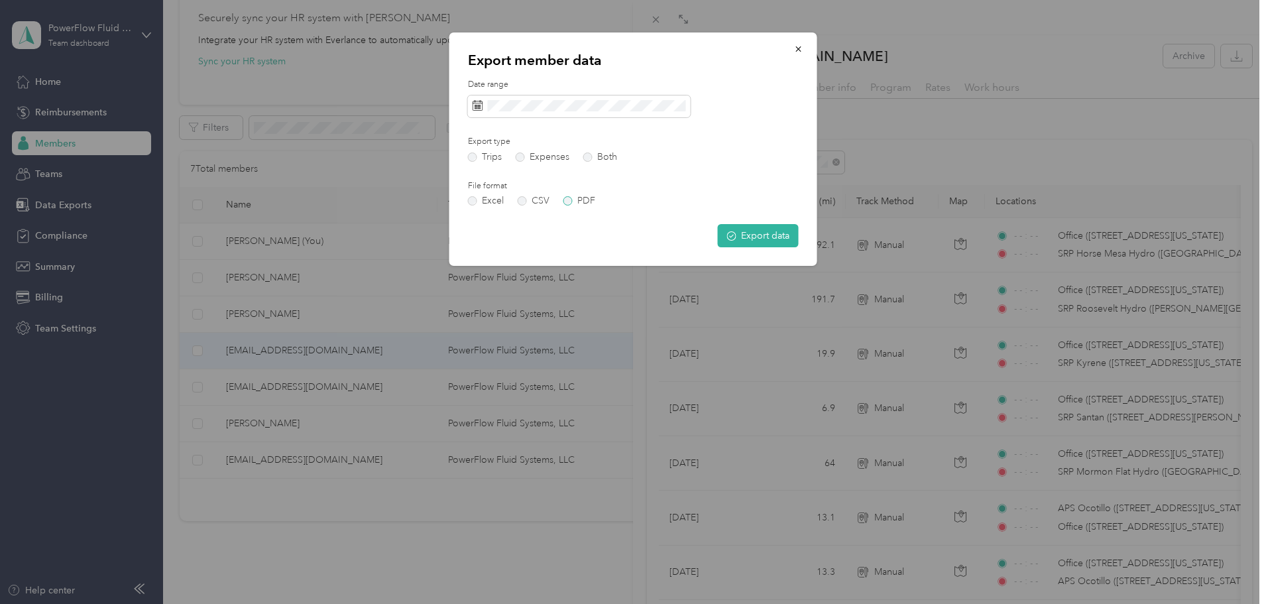
click at [566, 204] on label "PDF" at bounding box center [580, 200] width 32 height 9
click at [733, 240] on span "submit" at bounding box center [731, 235] width 9 height 11
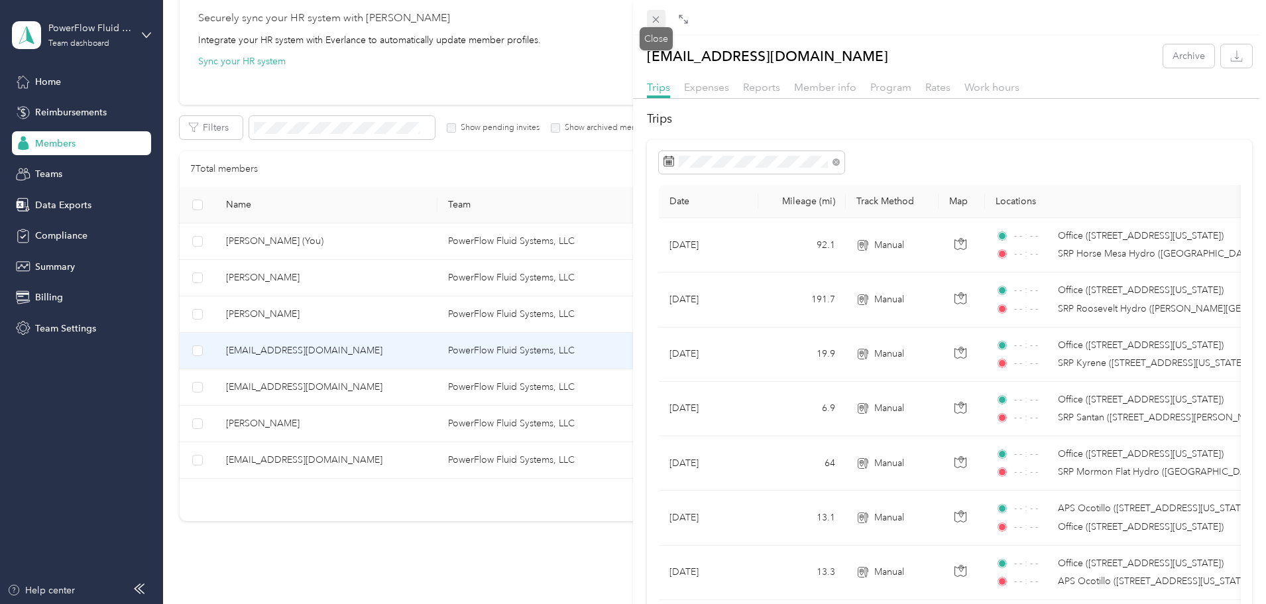
click at [654, 19] on icon at bounding box center [655, 19] width 11 height 11
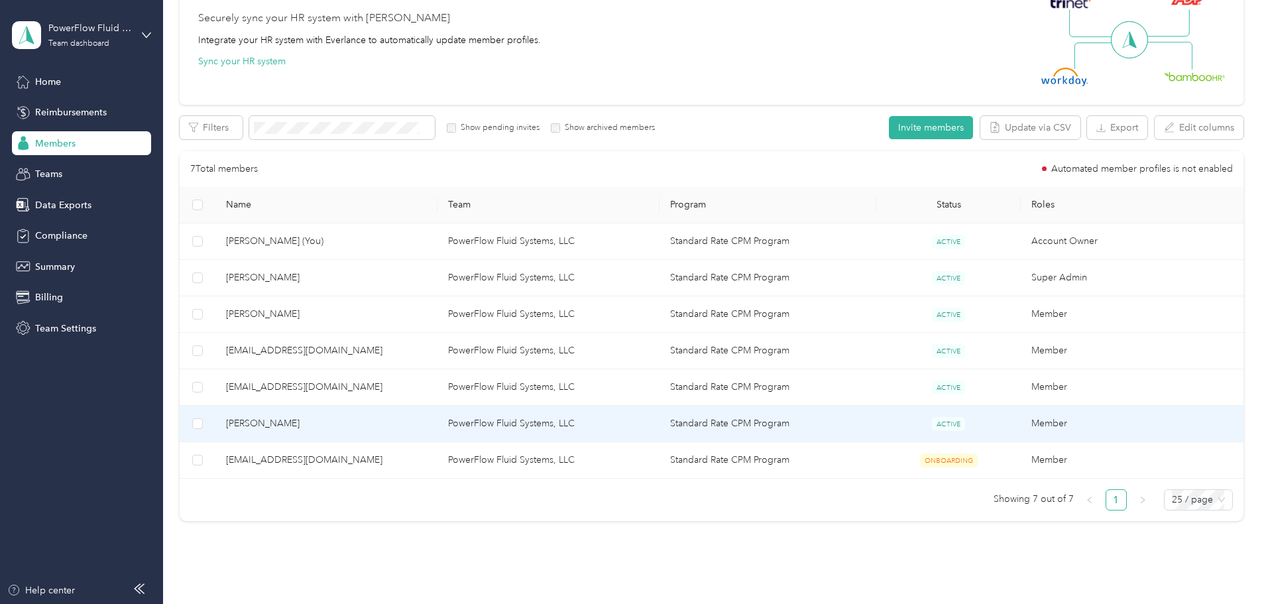
click at [526, 424] on td "PowerFlow Fluid Systems, LLC" at bounding box center [549, 424] width 222 height 36
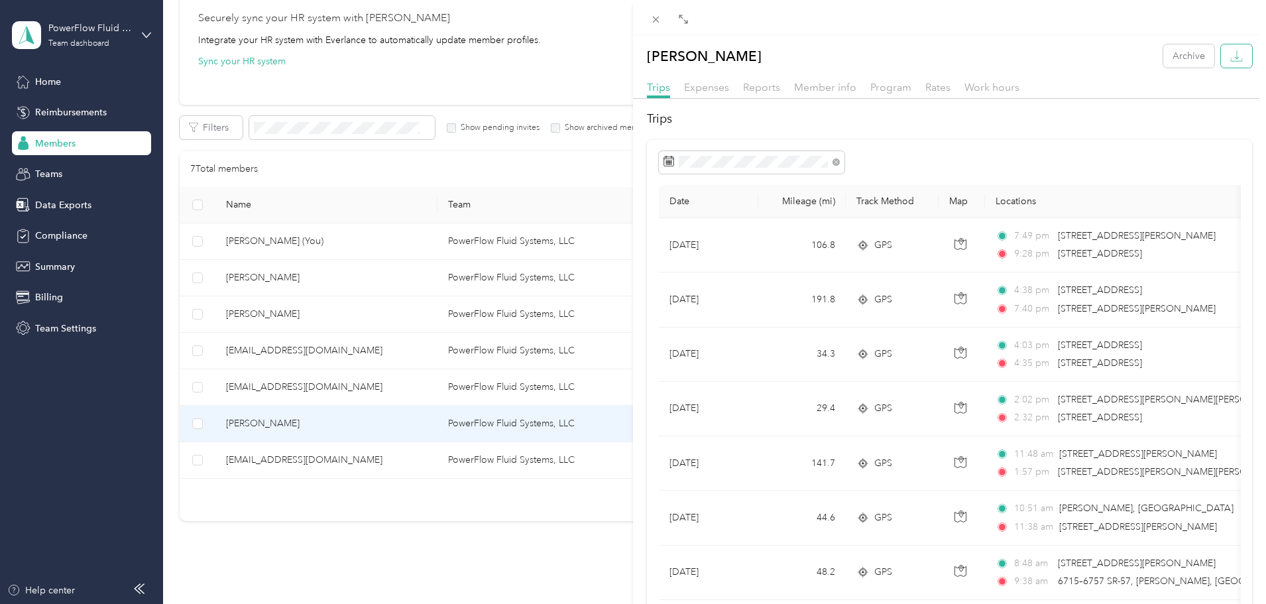
click at [1231, 55] on icon "button" at bounding box center [1237, 56] width 13 height 13
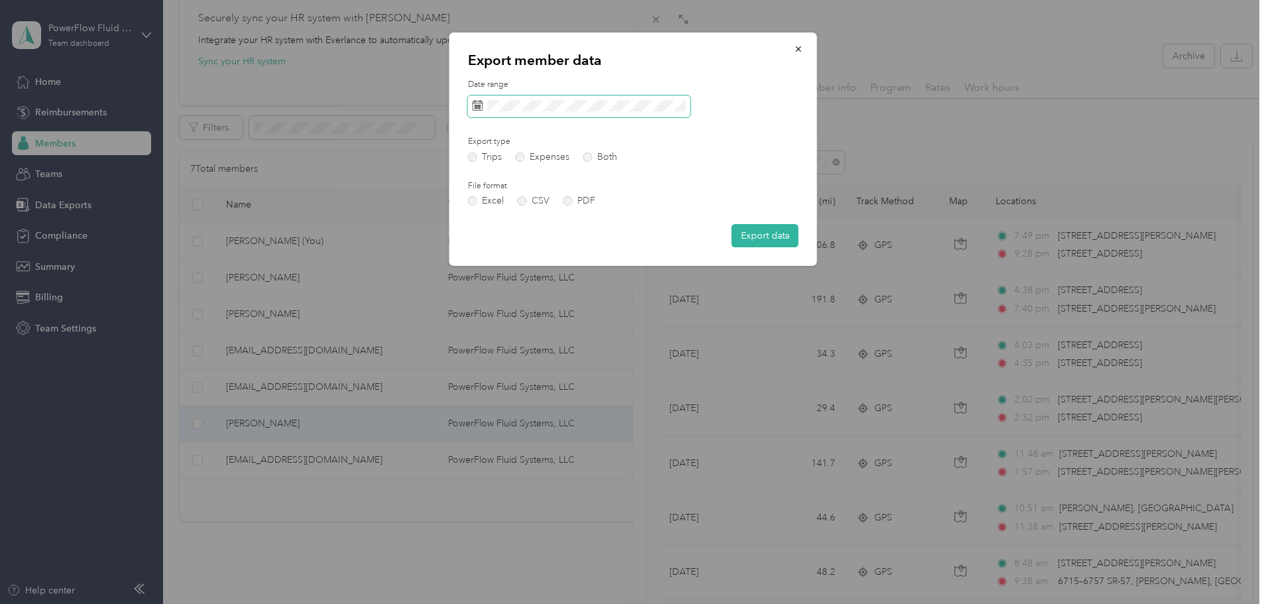
click at [528, 113] on span at bounding box center [579, 106] width 223 height 23
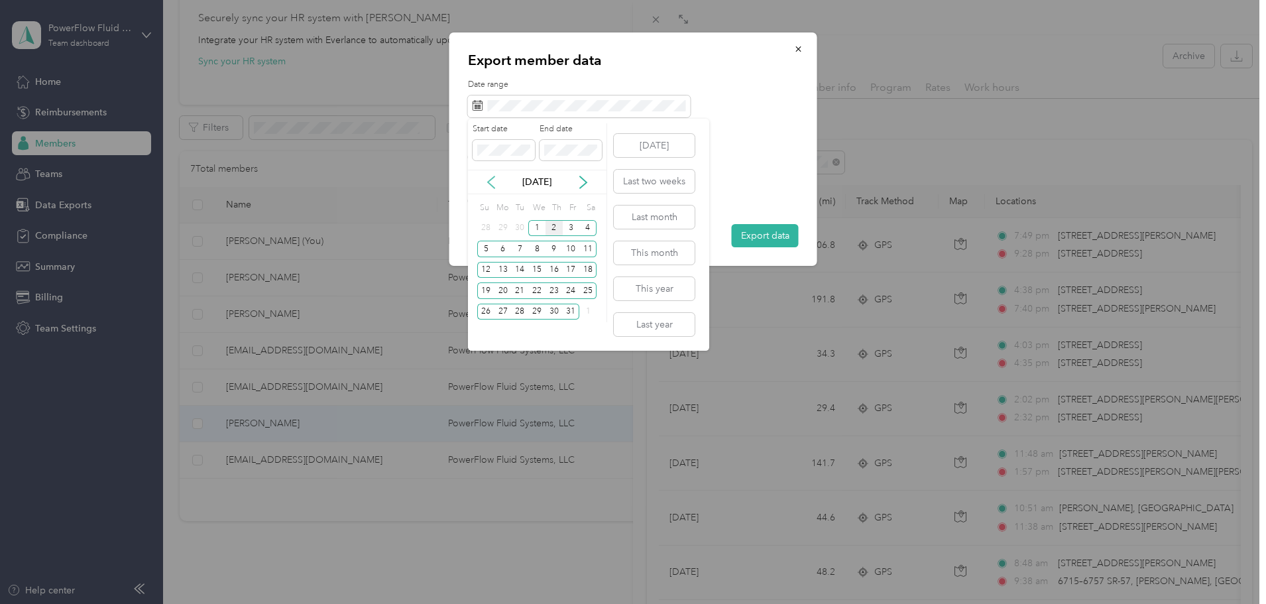
click at [493, 180] on icon at bounding box center [491, 182] width 13 height 13
click at [508, 231] on div "1" at bounding box center [503, 228] width 17 height 17
click at [521, 306] on div "30" at bounding box center [519, 312] width 17 height 17
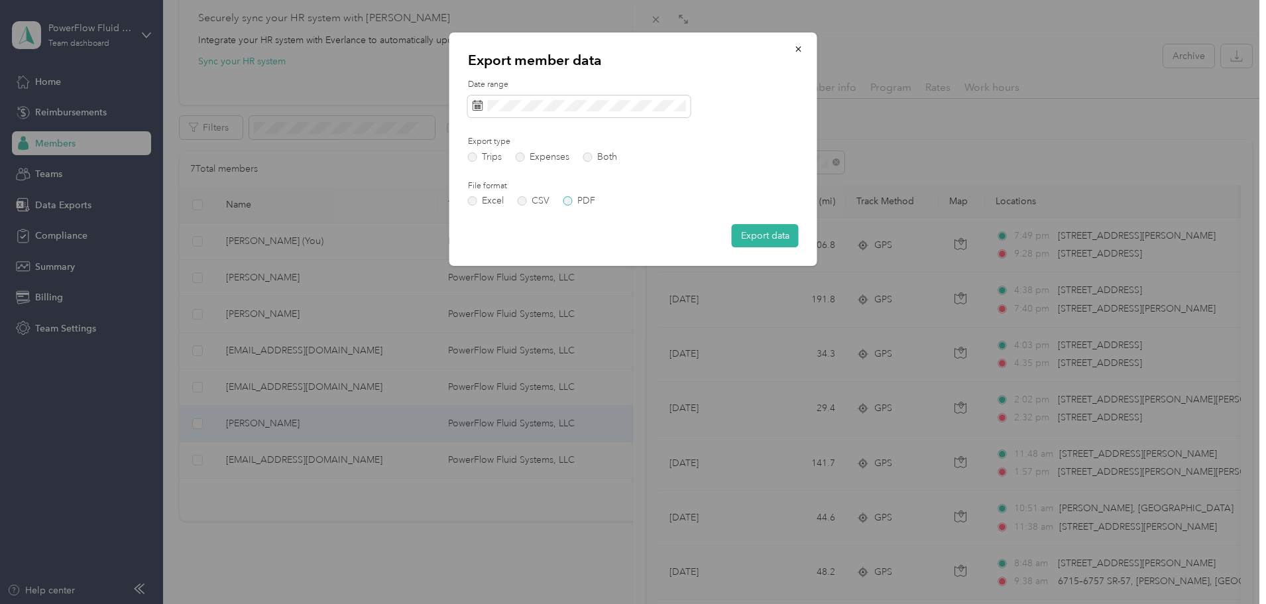
click at [568, 202] on label "PDF" at bounding box center [580, 200] width 32 height 9
click at [768, 238] on button "Export data" at bounding box center [765, 235] width 67 height 23
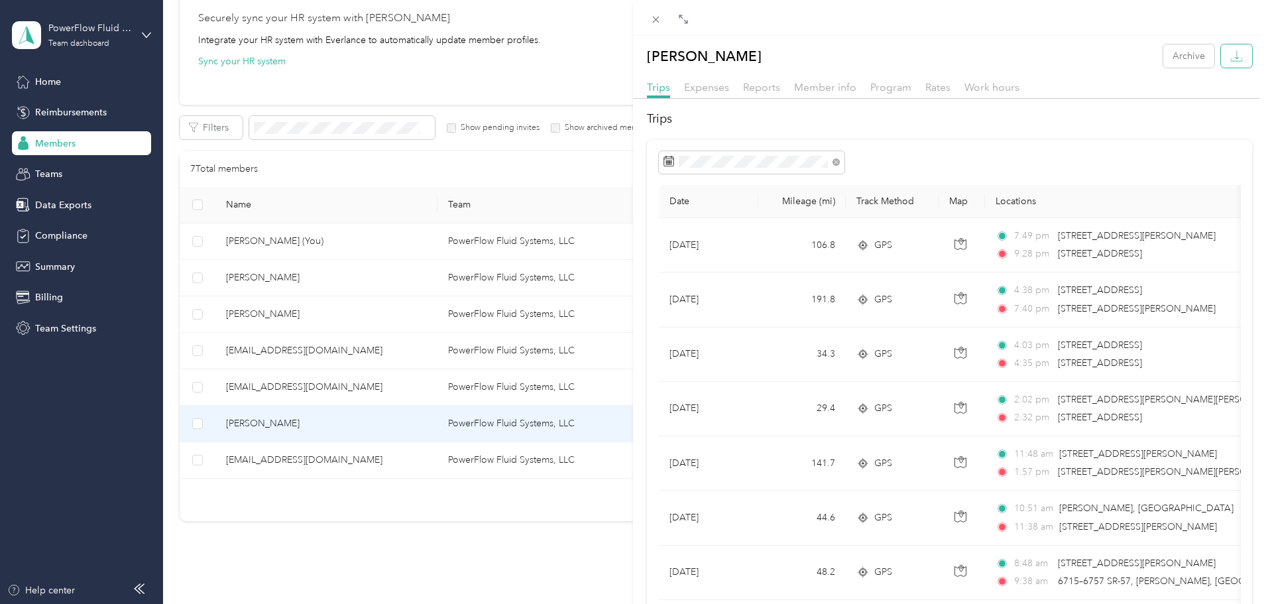
click at [1231, 57] on icon "button" at bounding box center [1237, 56] width 13 height 13
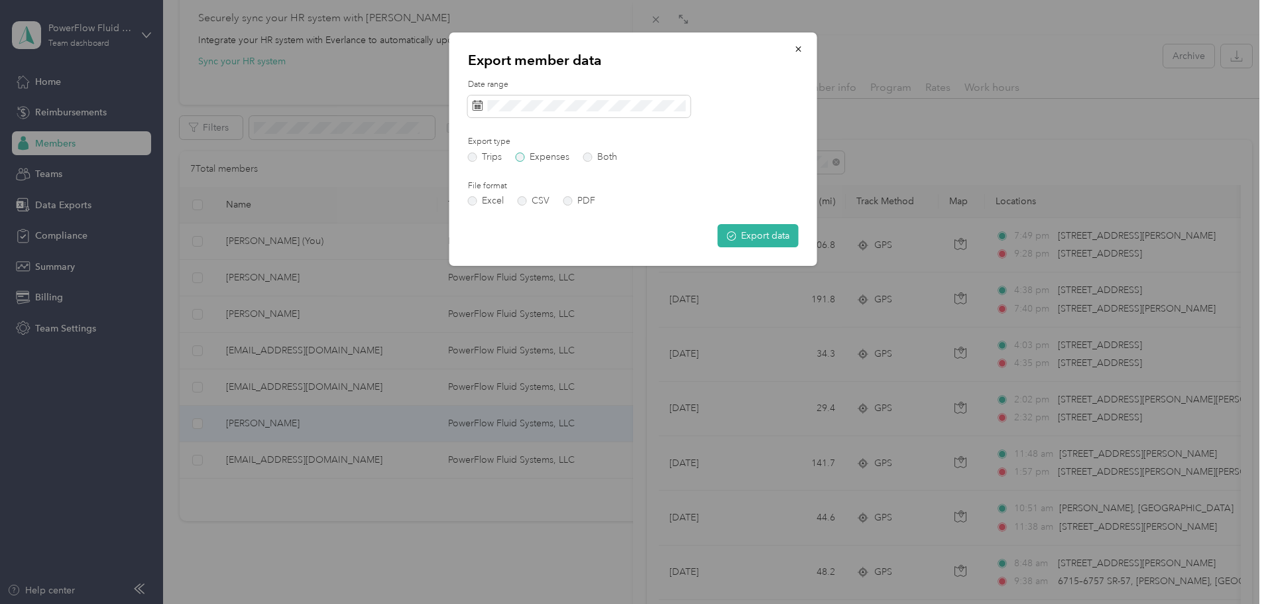
click at [518, 158] on label "Expenses" at bounding box center [543, 156] width 54 height 9
click at [730, 231] on icon "submit" at bounding box center [731, 235] width 9 height 9
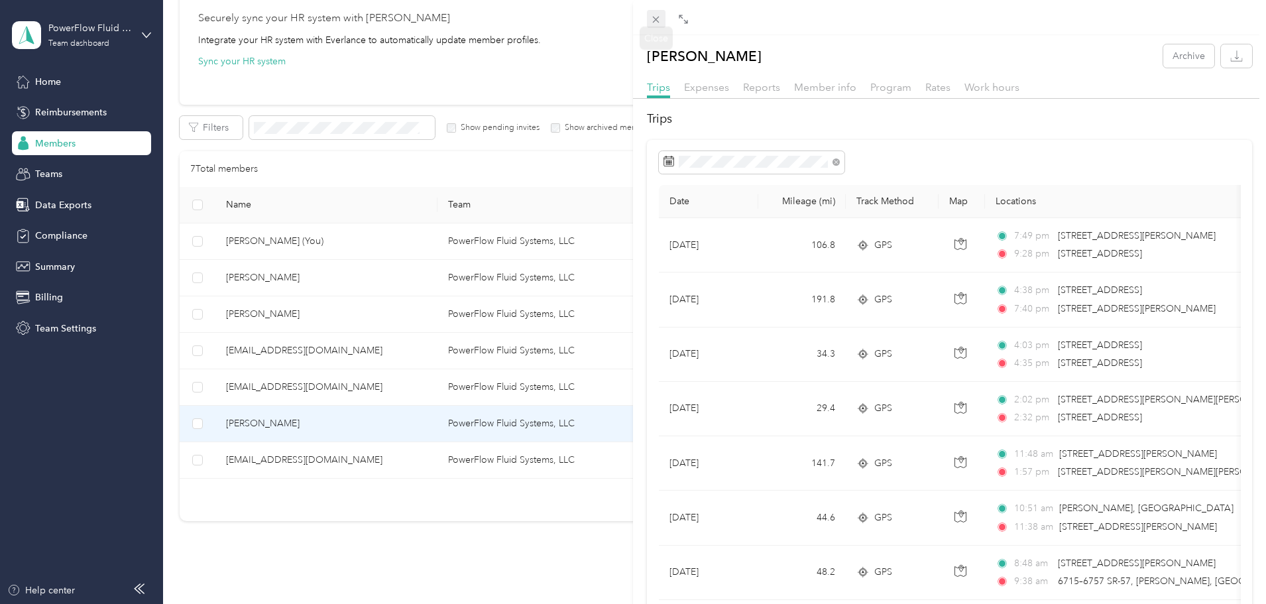
click at [660, 22] on icon at bounding box center [655, 19] width 11 height 11
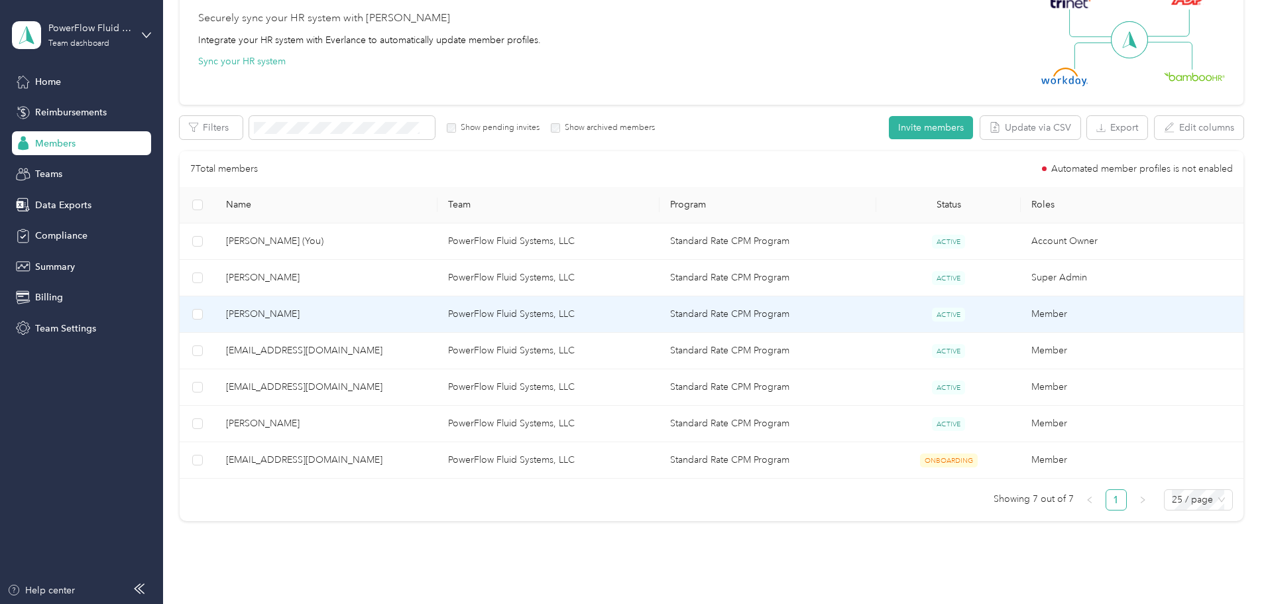
click at [497, 316] on td "PowerFlow Fluid Systems, LLC" at bounding box center [549, 314] width 222 height 36
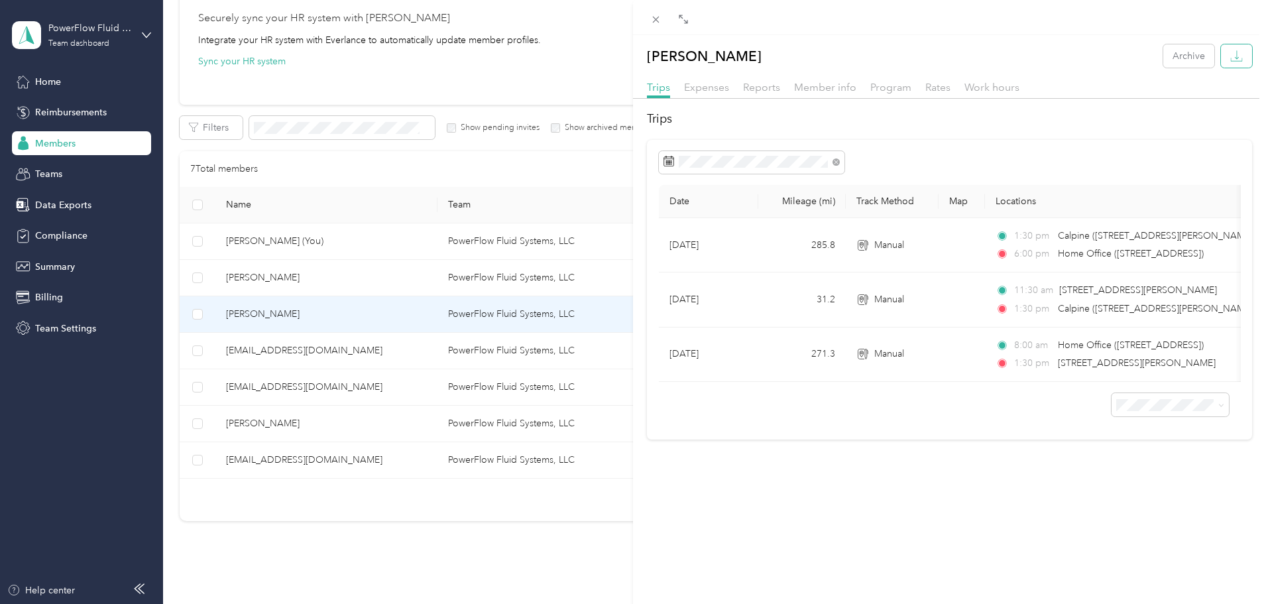
click at [1231, 52] on icon "button" at bounding box center [1237, 56] width 13 height 13
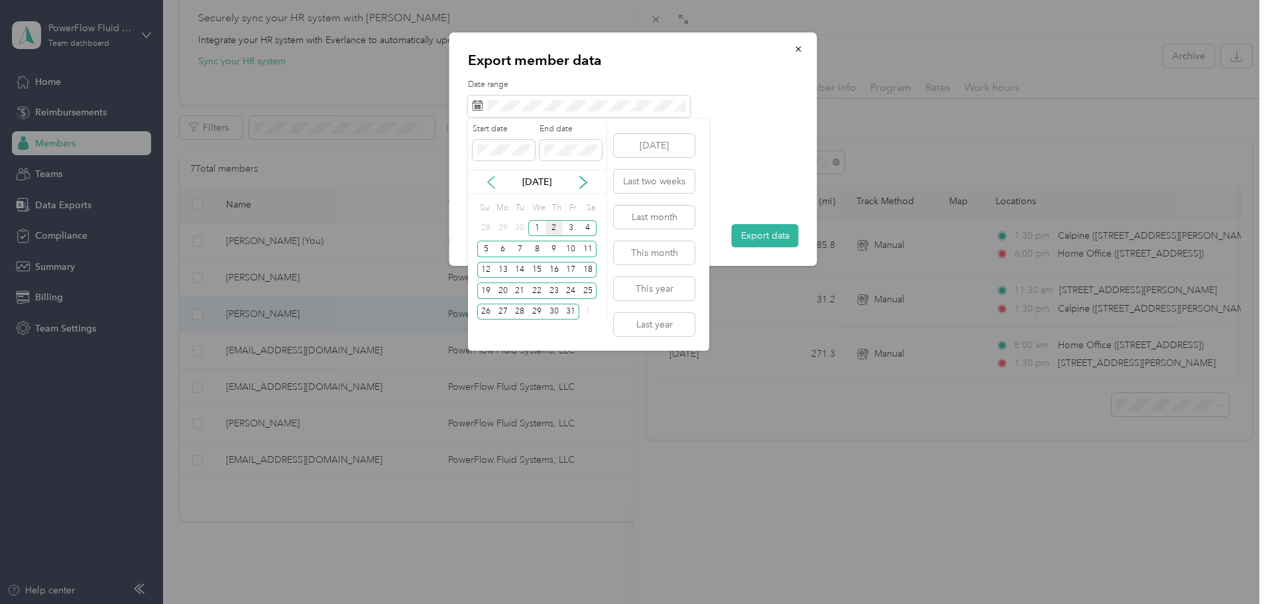
click at [487, 183] on icon at bounding box center [491, 182] width 13 height 13
click at [498, 230] on div "1" at bounding box center [503, 228] width 17 height 17
click at [518, 313] on div "30" at bounding box center [519, 312] width 17 height 17
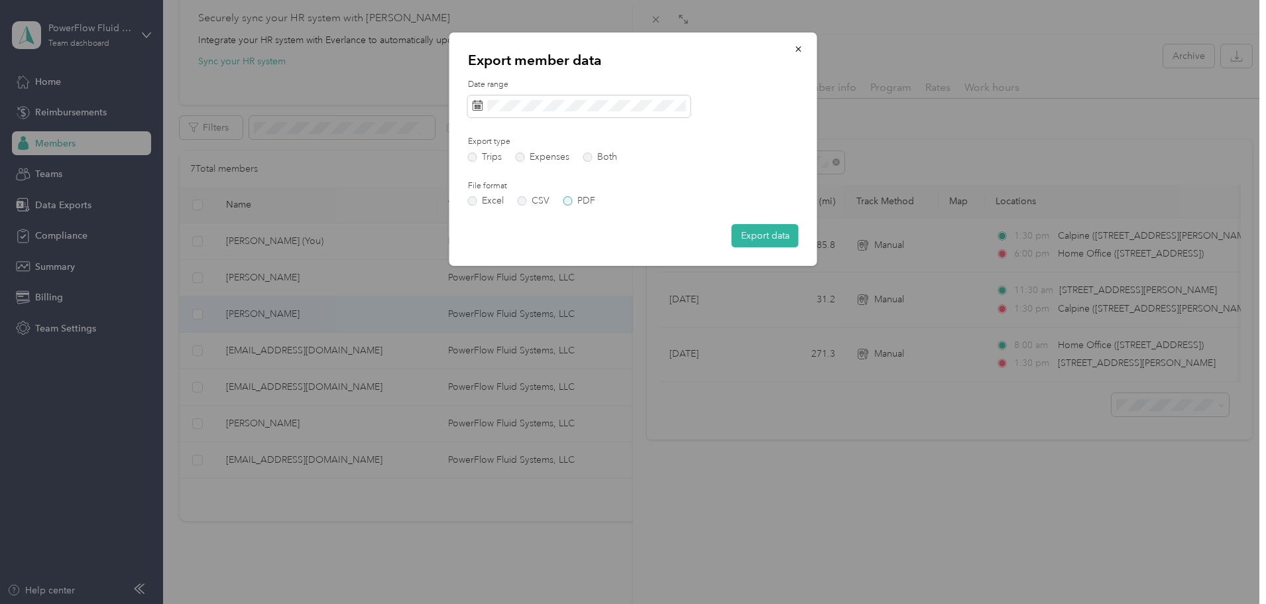
click at [566, 204] on label "PDF" at bounding box center [580, 200] width 32 height 9
click at [772, 235] on button "Export data" at bounding box center [765, 235] width 67 height 23
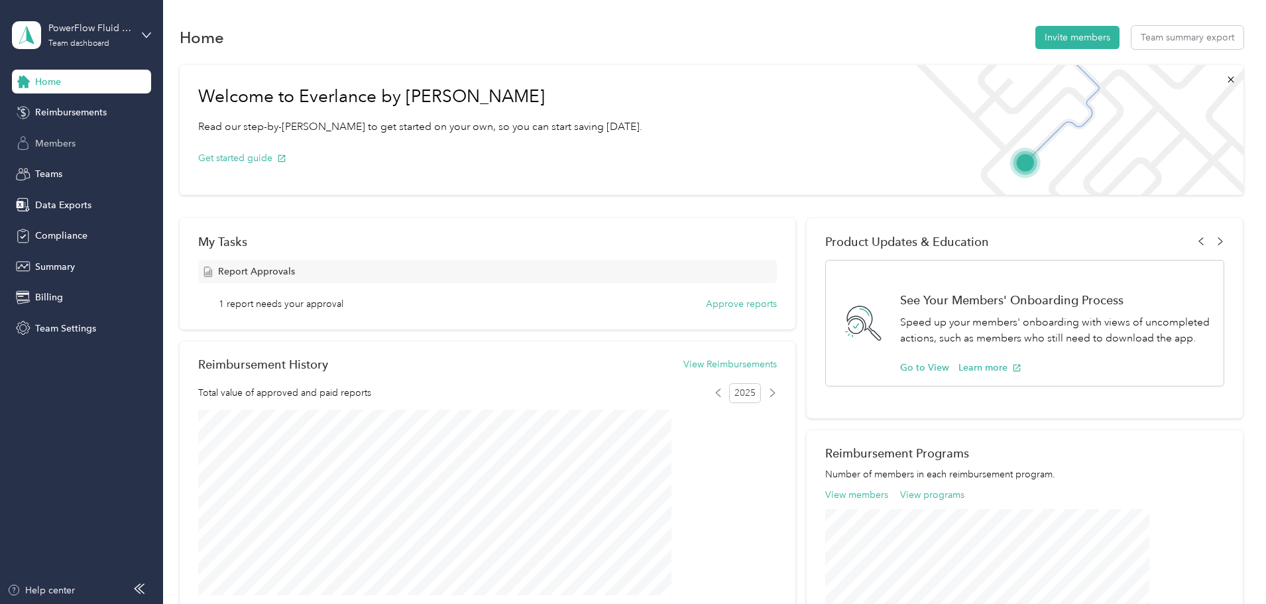
click at [45, 145] on span "Members" at bounding box center [55, 144] width 40 height 14
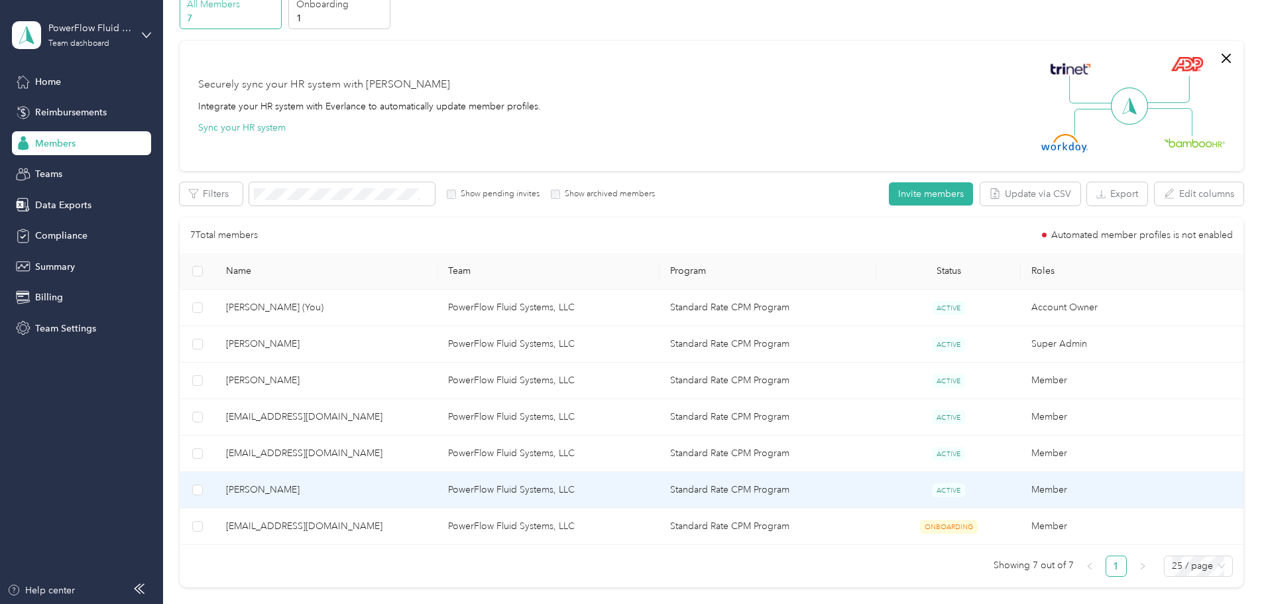
scroll to position [66, 0]
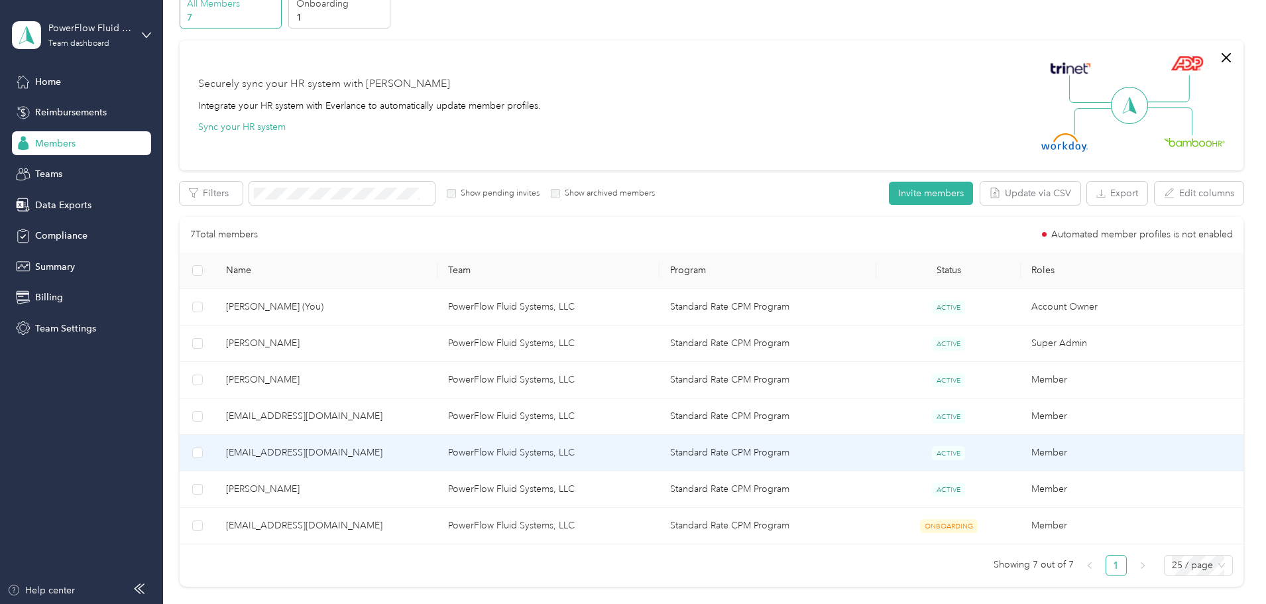
click at [520, 450] on td "PowerFlow Fluid Systems, LLC" at bounding box center [549, 453] width 222 height 36
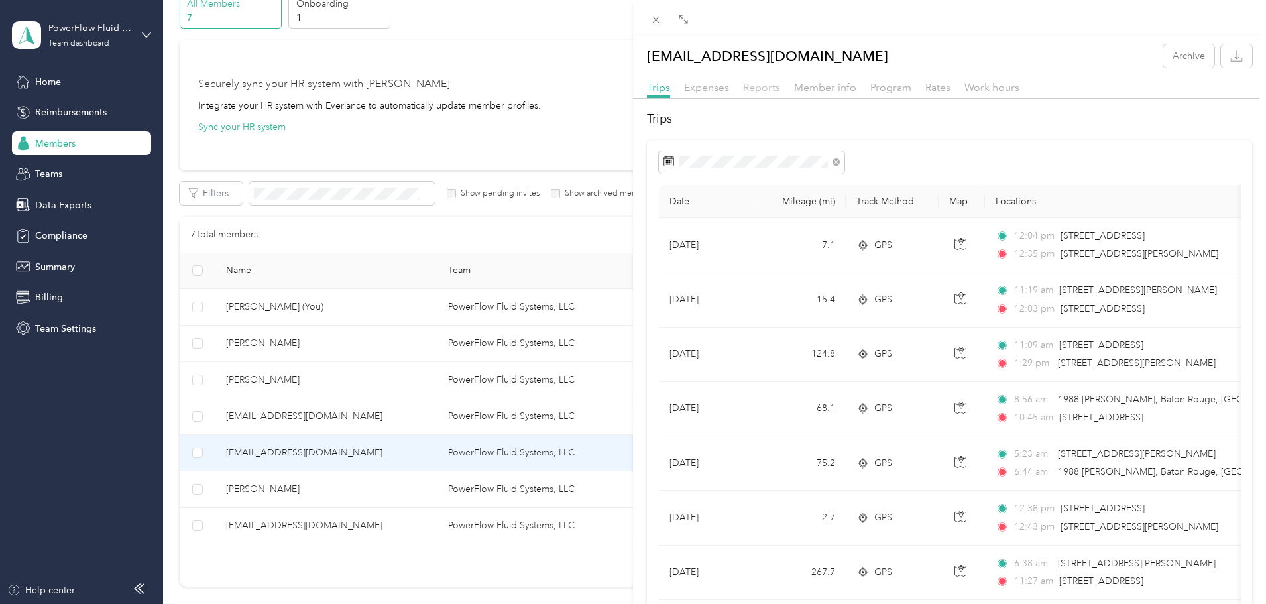
click at [763, 89] on span "Reports" at bounding box center [761, 87] width 37 height 13
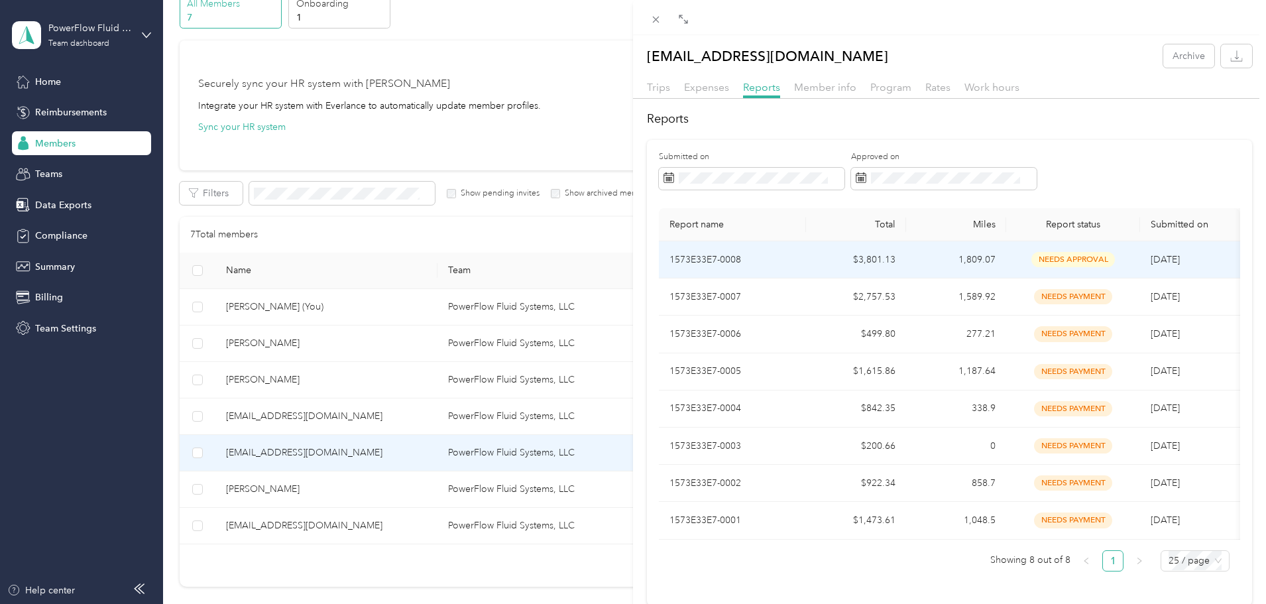
click at [1067, 256] on span "needs approval" at bounding box center [1074, 259] width 84 height 15
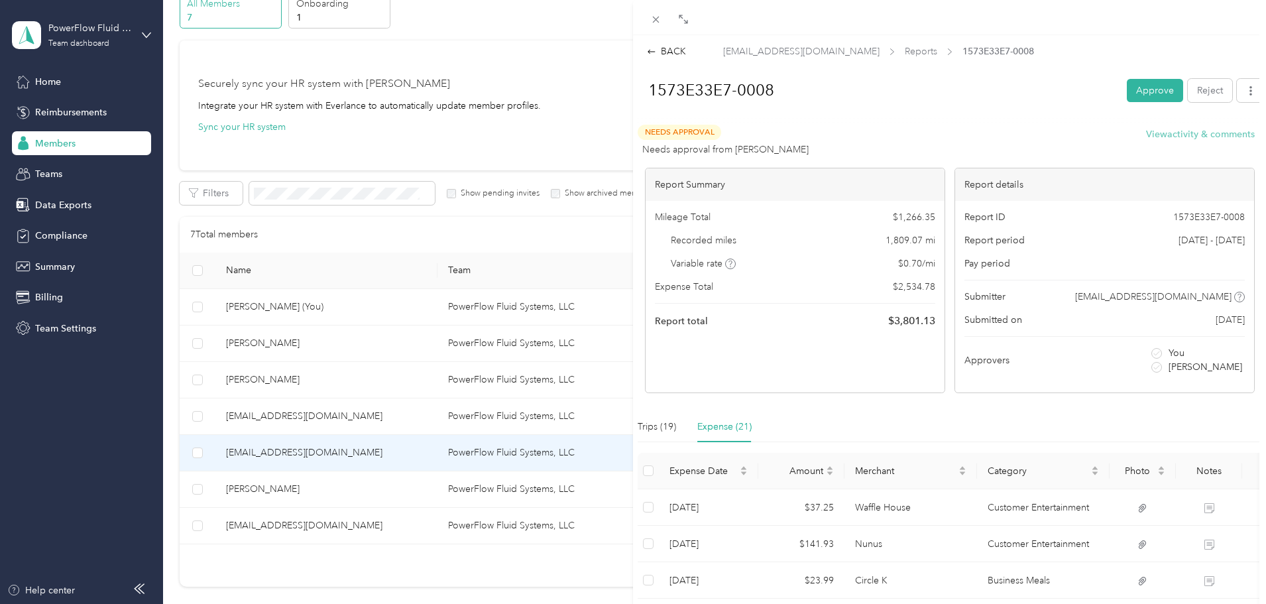
click at [1199, 136] on button "View activity & comments" at bounding box center [1200, 134] width 109 height 14
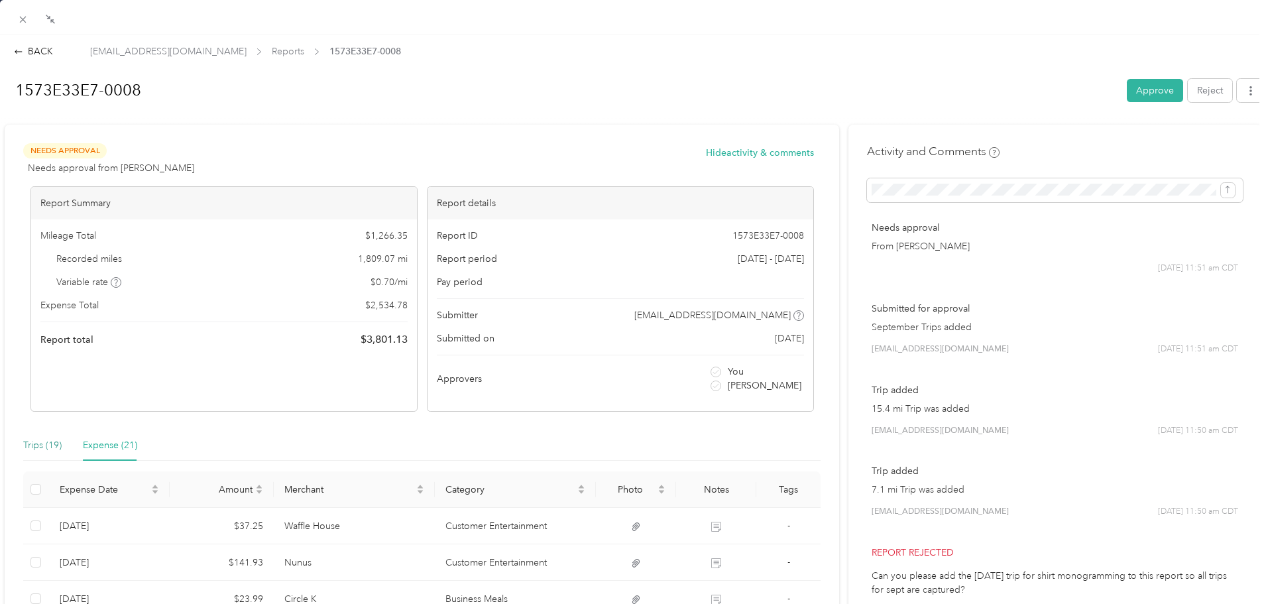
click at [32, 444] on div "Trips (19)" at bounding box center [42, 445] width 38 height 15
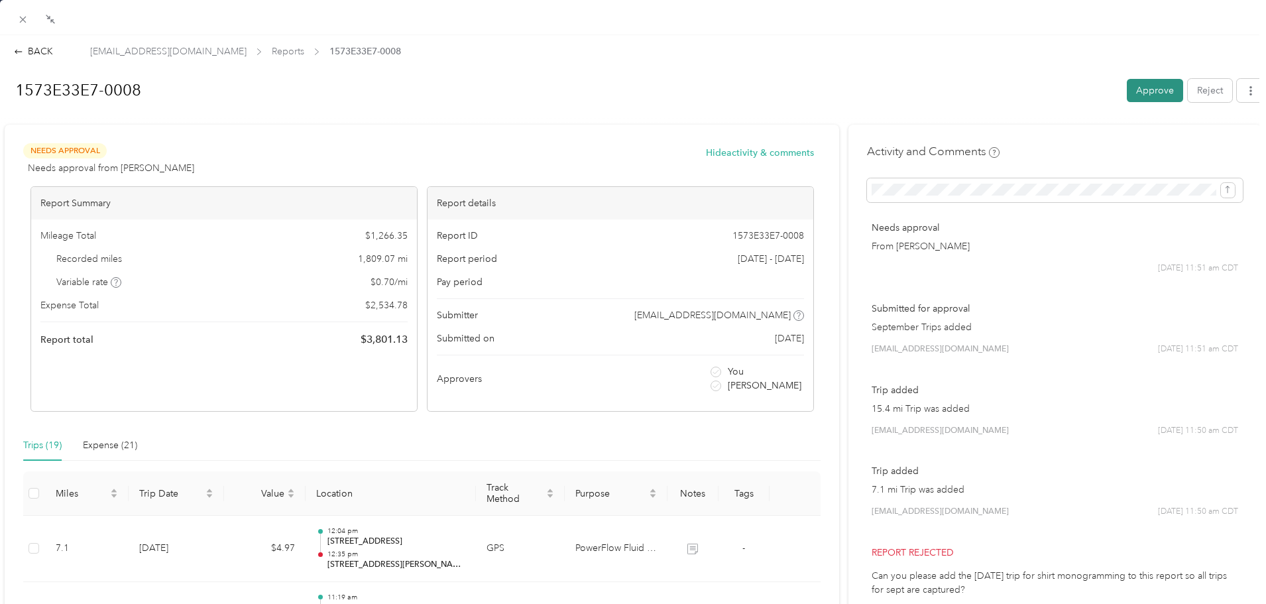
click at [1132, 93] on button "Approve" at bounding box center [1155, 90] width 56 height 23
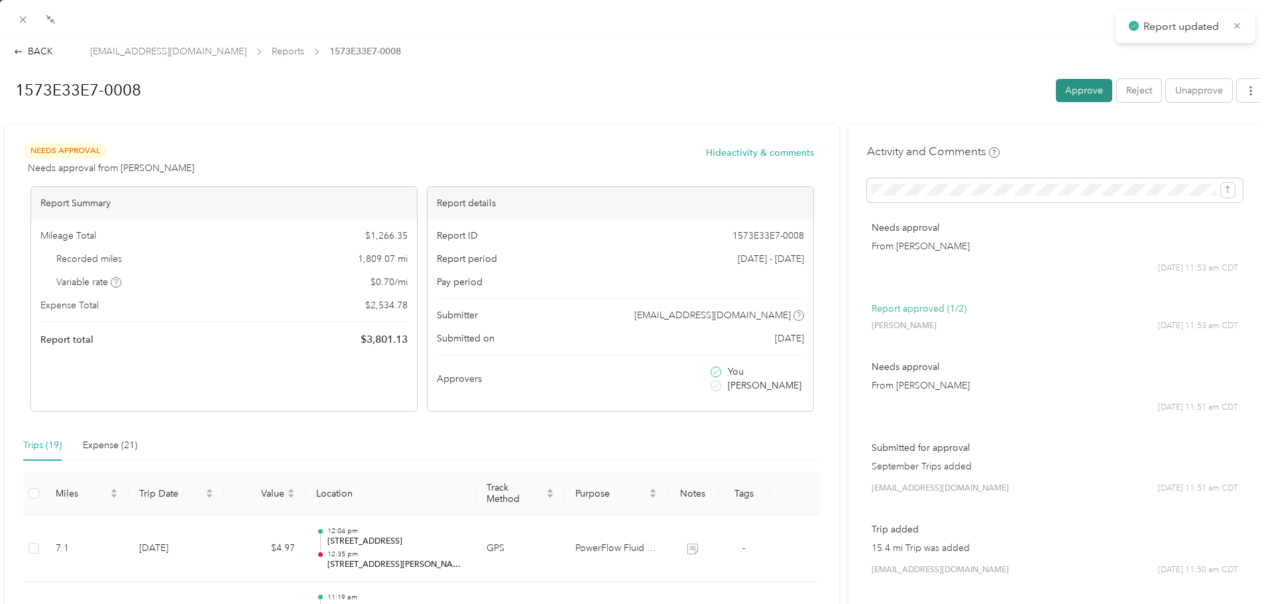
click at [1077, 96] on button "Approve" at bounding box center [1084, 90] width 56 height 23
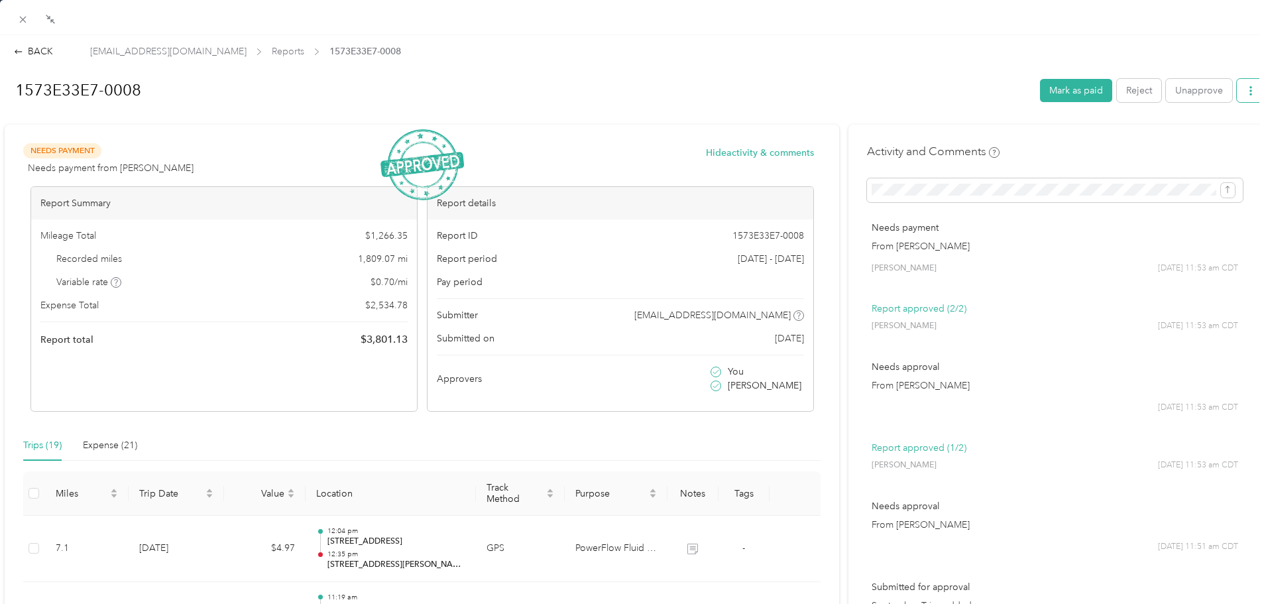
click at [1246, 91] on icon "button" at bounding box center [1250, 90] width 9 height 9
click at [778, 152] on button "Hide activity & comments" at bounding box center [760, 153] width 108 height 14
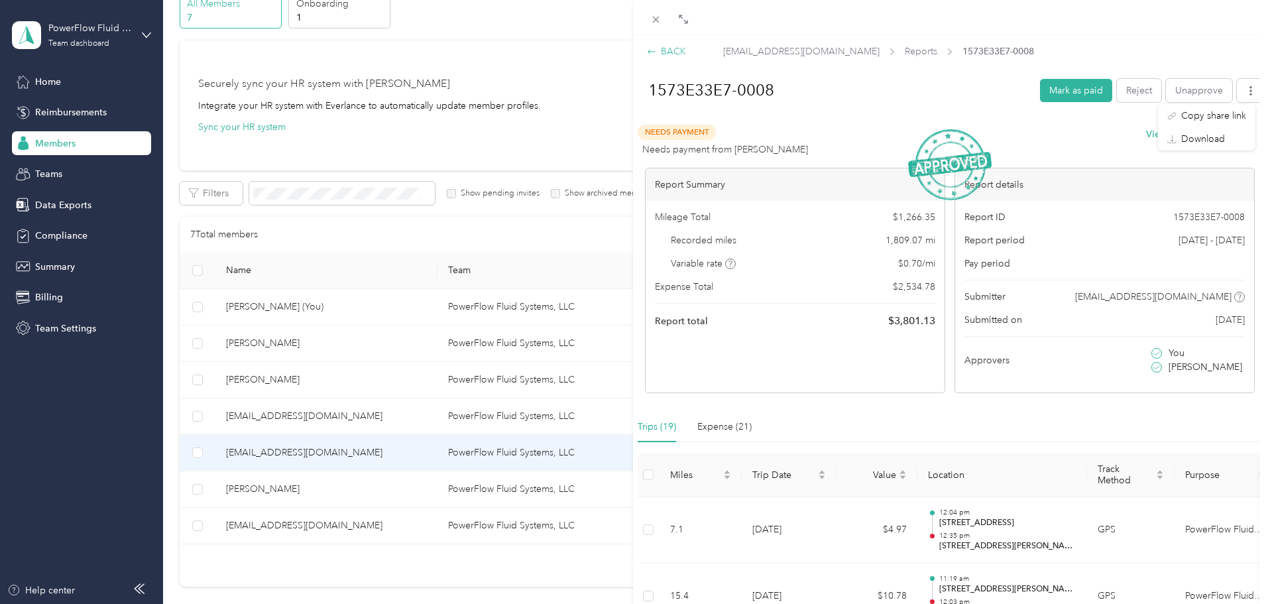
click at [664, 50] on div "BACK" at bounding box center [666, 51] width 39 height 14
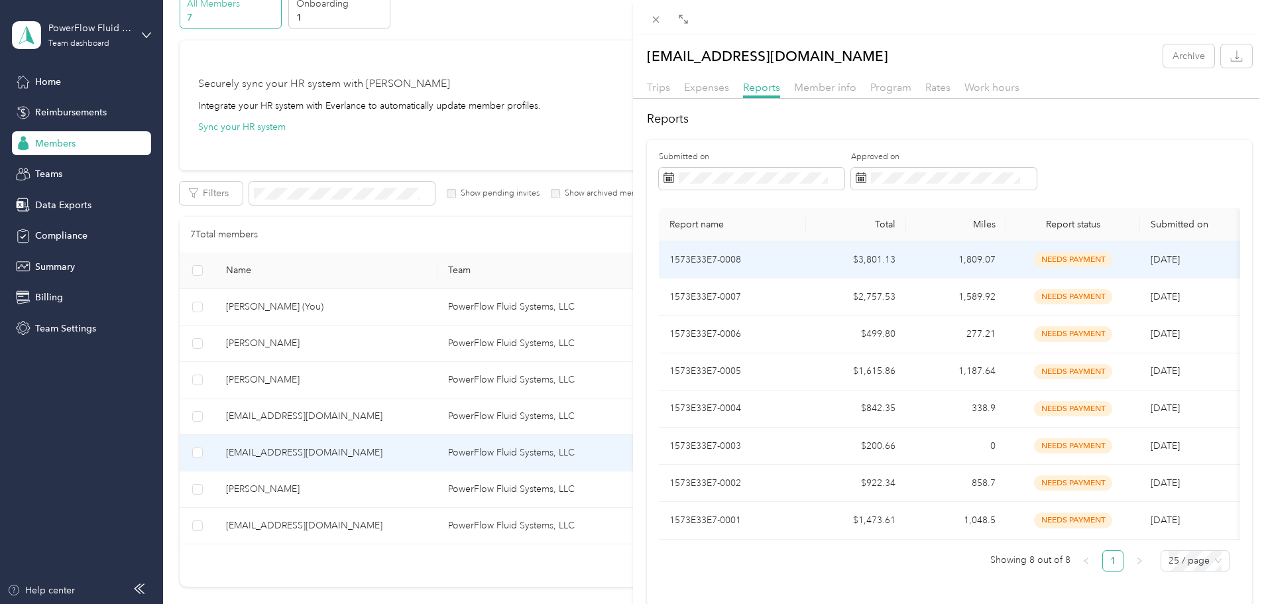
click at [1039, 264] on span "needs payment" at bounding box center [1073, 259] width 78 height 15
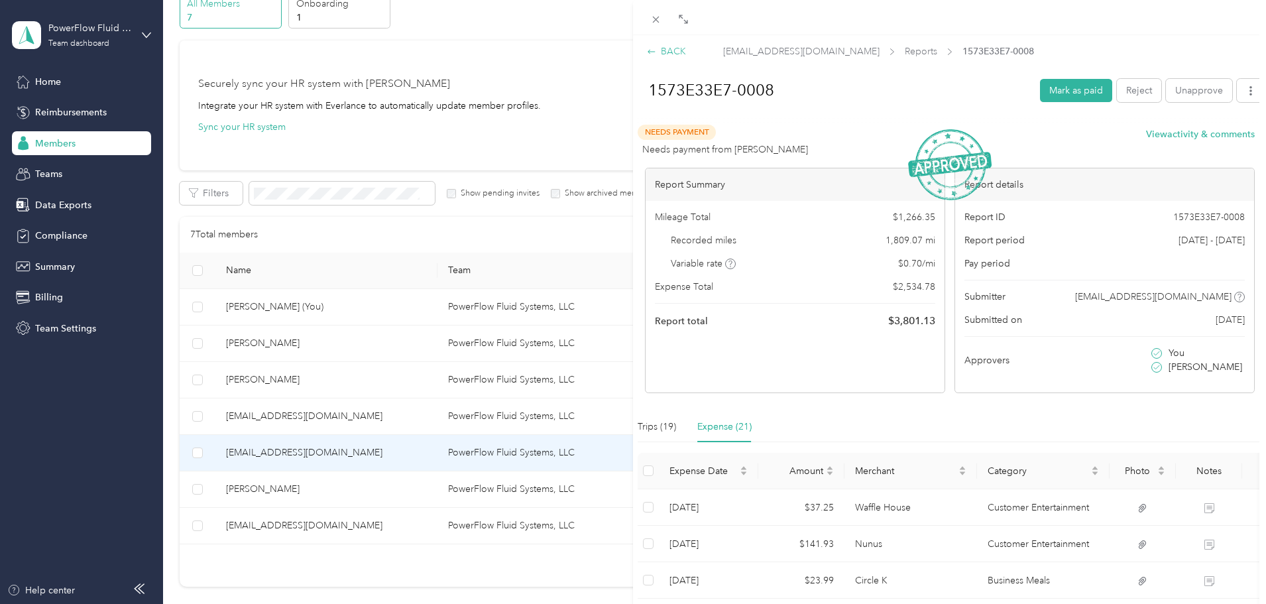
click at [656, 53] on div "BACK" at bounding box center [666, 51] width 39 height 14
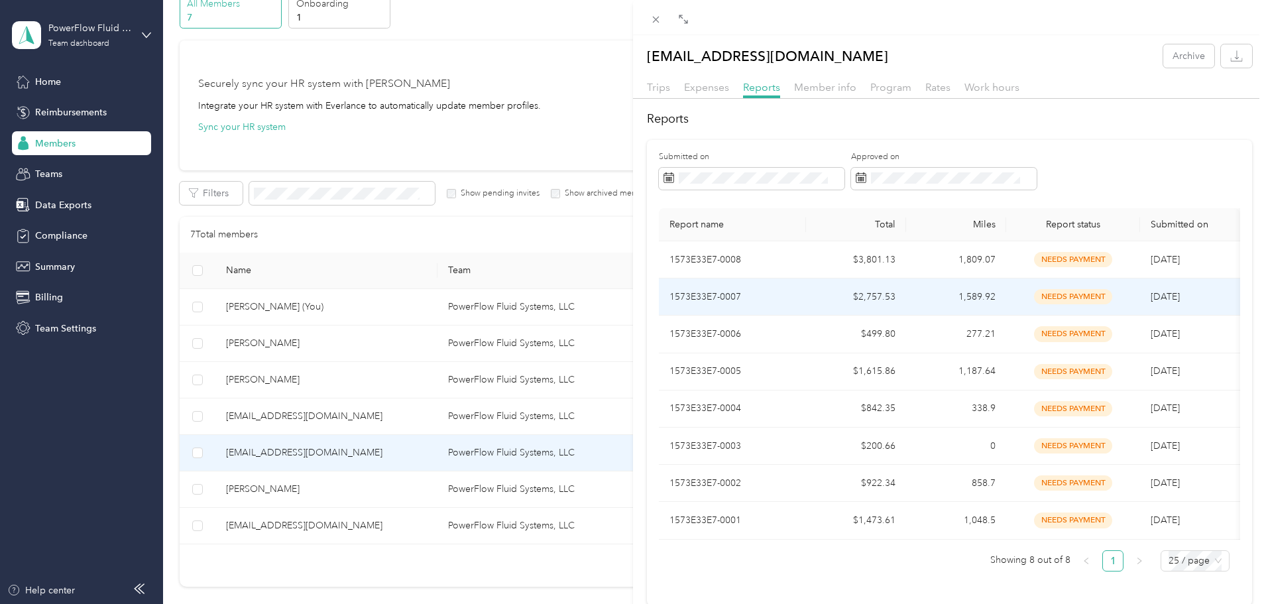
click at [1071, 300] on span "needs payment" at bounding box center [1073, 296] width 78 height 15
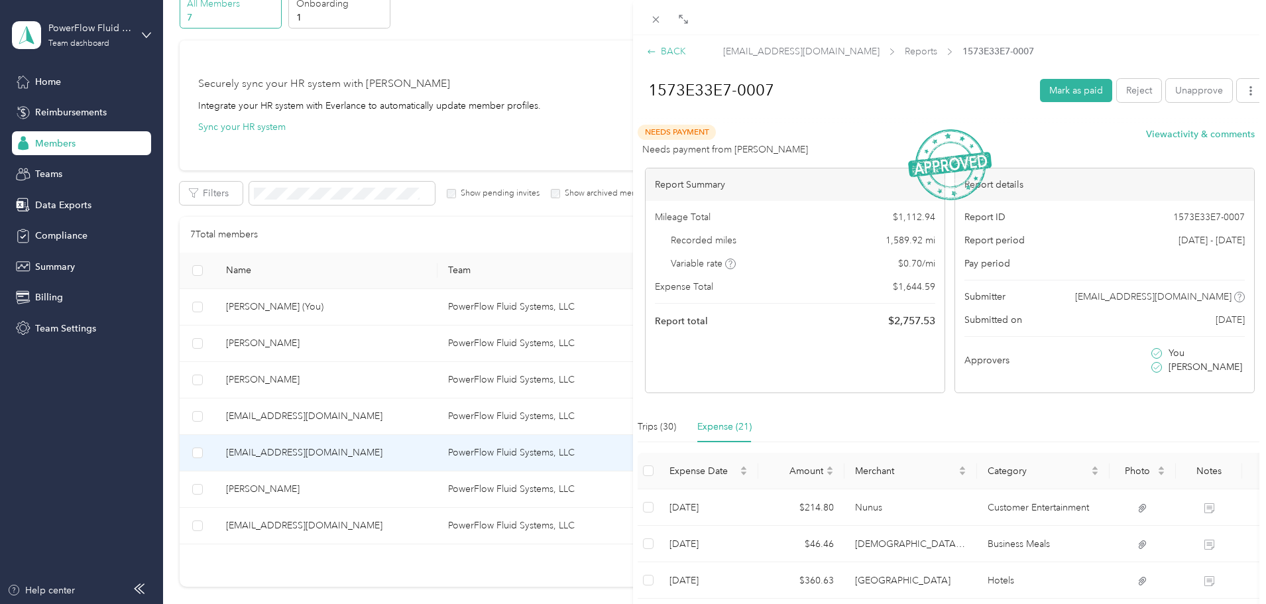
click at [660, 46] on div "BACK" at bounding box center [666, 51] width 39 height 14
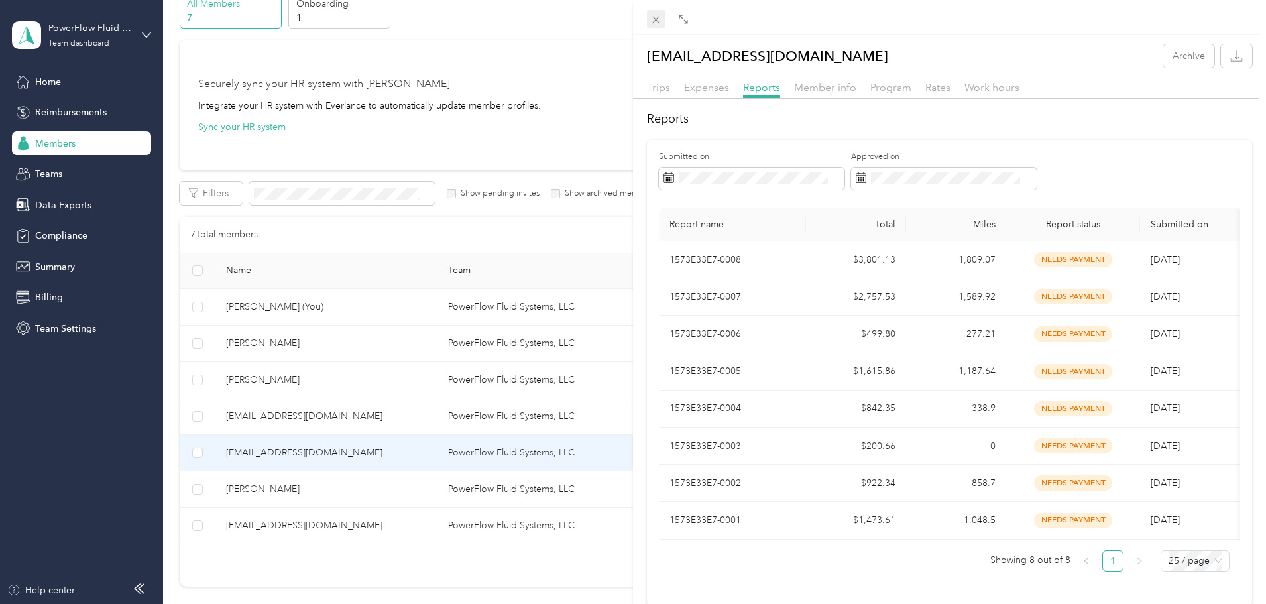
click at [657, 21] on icon at bounding box center [655, 19] width 11 height 11
